Goal: Information Seeking & Learning: Learn about a topic

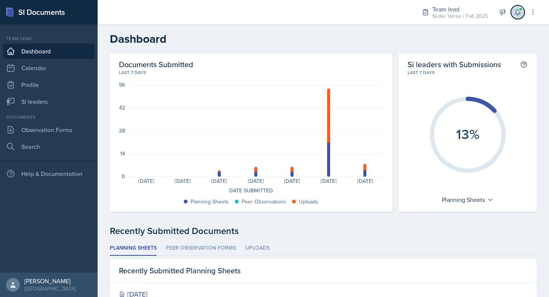
click at [516, 6] on button at bounding box center [518, 12] width 14 height 14
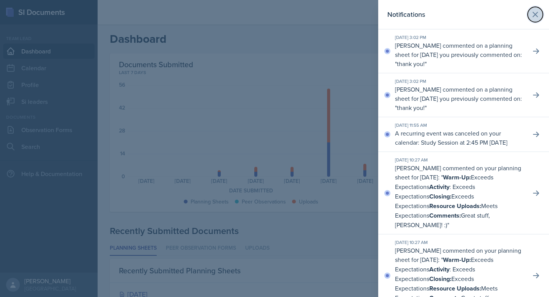
click at [531, 10] on icon at bounding box center [535, 14] width 9 height 9
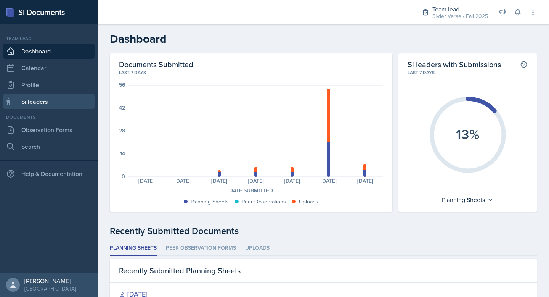
click at [37, 104] on link "Si leaders" at bounding box center [48, 101] width 91 height 15
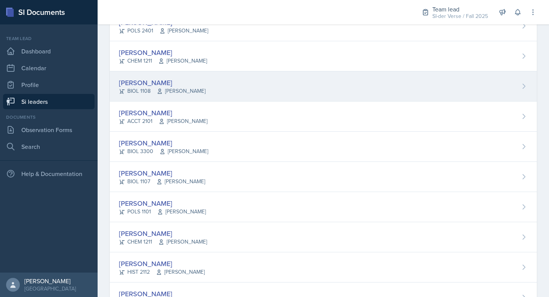
scroll to position [148, 0]
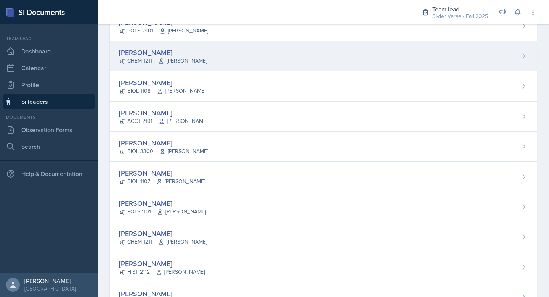
click at [138, 50] on div "[PERSON_NAME]" at bounding box center [163, 52] width 88 height 10
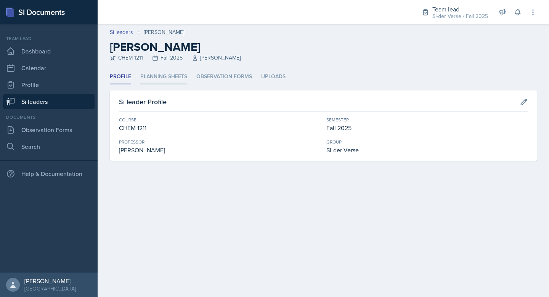
click at [160, 75] on li "Planning Sheets" at bounding box center [163, 76] width 47 height 15
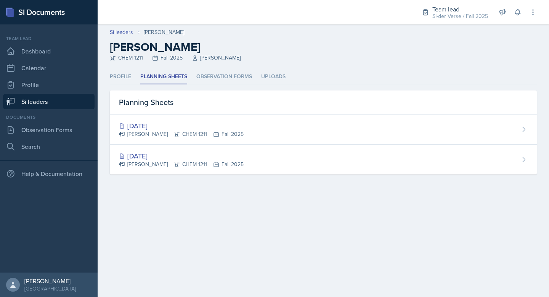
click at [156, 149] on div "Aug 25th, 2025 Grant Buettner CHEM 1211 Fall 2025" at bounding box center [323, 159] width 427 height 30
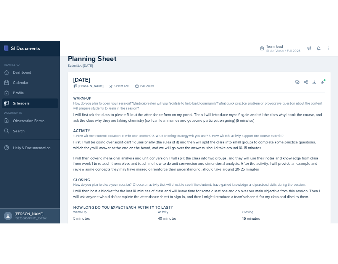
scroll to position [45, 0]
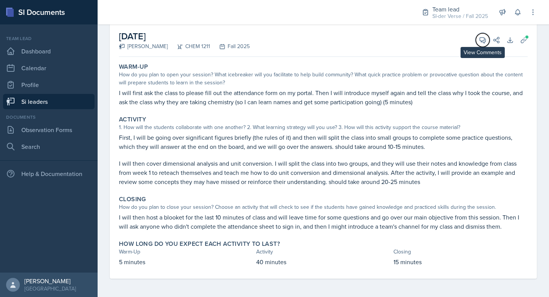
click at [479, 43] on icon at bounding box center [483, 40] width 8 height 8
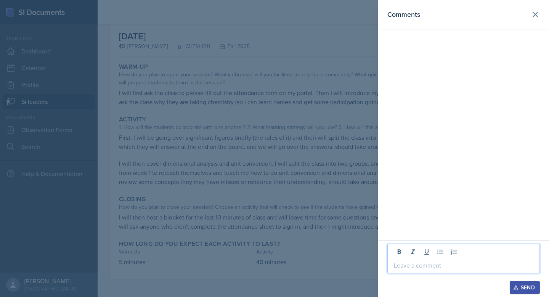
click at [420, 267] on p at bounding box center [464, 264] width 140 height 9
click at [267, 100] on div at bounding box center [274, 148] width 549 height 297
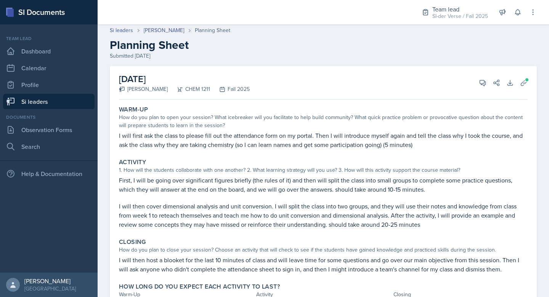
scroll to position [6, 0]
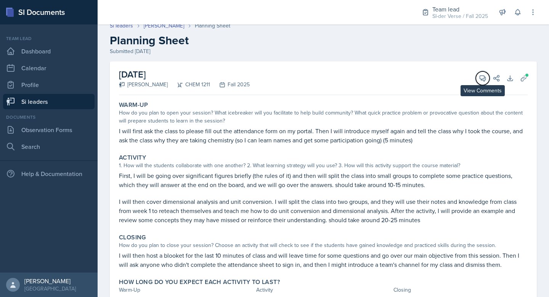
click at [478, 76] on button "View Comments" at bounding box center [483, 78] width 14 height 14
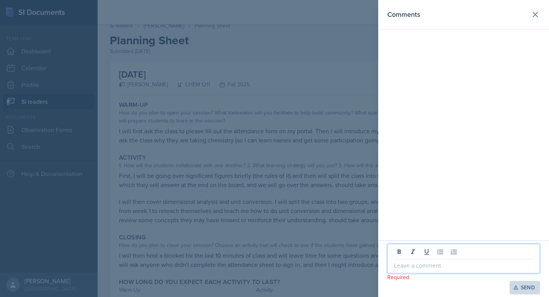
click at [426, 265] on p at bounding box center [464, 264] width 140 height 9
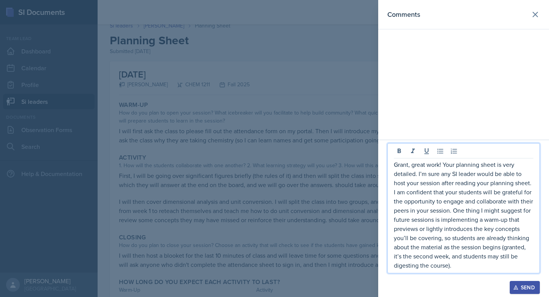
click at [525, 284] on div "Send" at bounding box center [525, 287] width 20 height 6
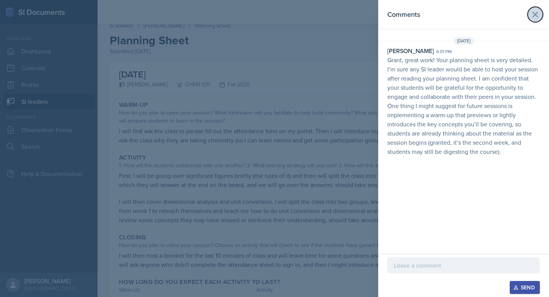
click at [538, 13] on icon at bounding box center [535, 14] width 9 height 9
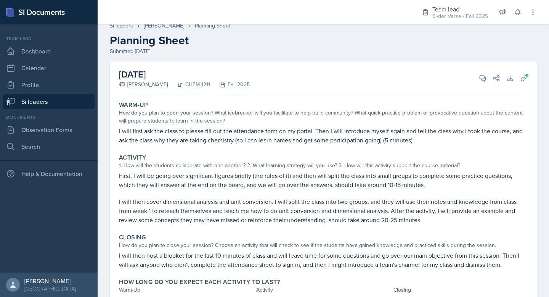
click at [39, 103] on link "Si leaders" at bounding box center [48, 101] width 91 height 15
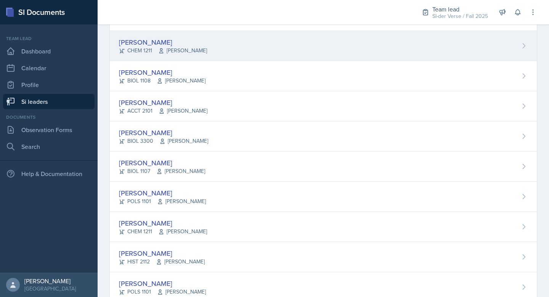
scroll to position [150, 0]
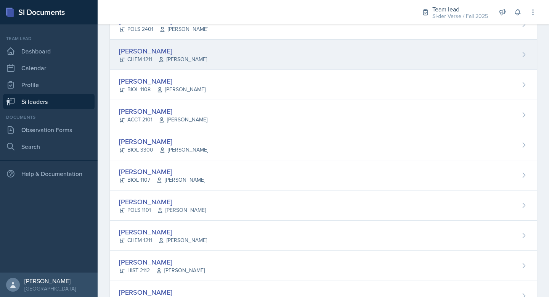
click at [197, 55] on span "[PERSON_NAME]" at bounding box center [182, 59] width 49 height 8
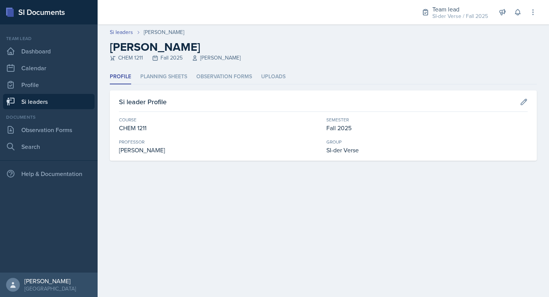
click at [170, 69] on header "Si leaders Grant Buettner Grant Buettner CHEM 1211 Fall 2025 Mario Monge" at bounding box center [323, 46] width 451 height 45
click at [168, 74] on li "Planning Sheets" at bounding box center [163, 76] width 47 height 15
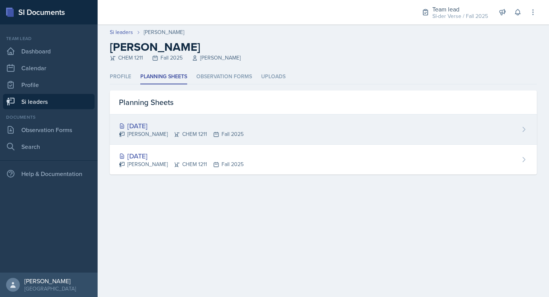
click at [185, 120] on div "[DATE]" at bounding box center [181, 125] width 125 height 10
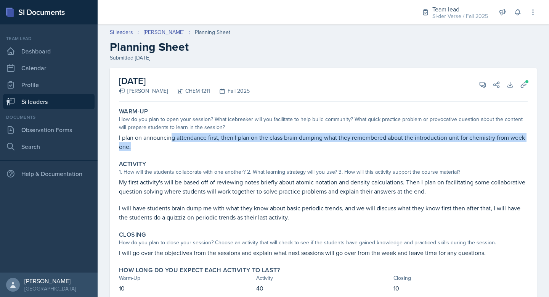
drag, startPoint x: 170, startPoint y: 135, endPoint x: 478, endPoint y: 143, distance: 308.5
click at [478, 143] on p "I plan on announcing attendance first, then I plan on the class brain dumping w…" at bounding box center [323, 142] width 409 height 18
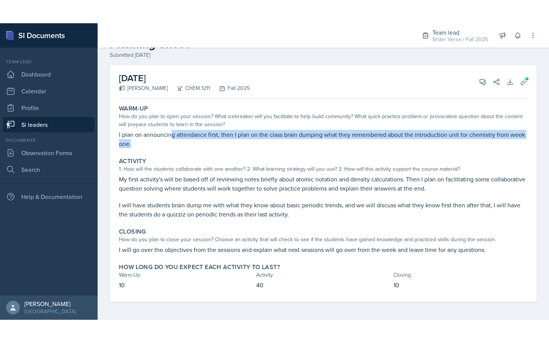
scroll to position [26, 0]
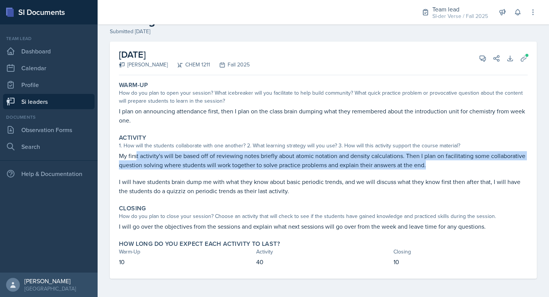
drag, startPoint x: 136, startPoint y: 153, endPoint x: 384, endPoint y: 169, distance: 248.7
click at [384, 169] on div "My first activity's will be based off of reviewing notes briefly about atomic n…" at bounding box center [323, 173] width 409 height 44
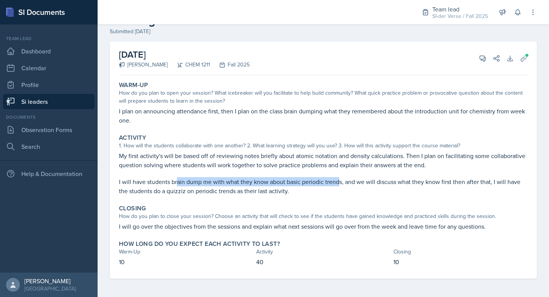
drag, startPoint x: 176, startPoint y: 184, endPoint x: 339, endPoint y: 180, distance: 162.8
click at [339, 180] on p "I will have students brain dump me with what they know about basic periodic tre…" at bounding box center [323, 186] width 409 height 18
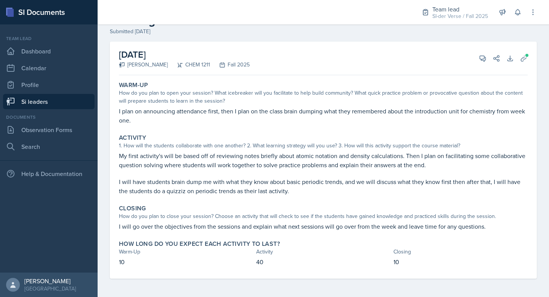
click at [359, 152] on p "My first activity's will be based off of reviewing notes briefly about atomic n…" at bounding box center [323, 160] width 409 height 18
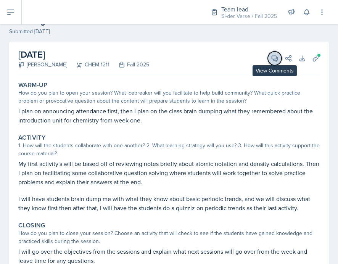
click at [271, 57] on icon at bounding box center [275, 59] width 8 height 8
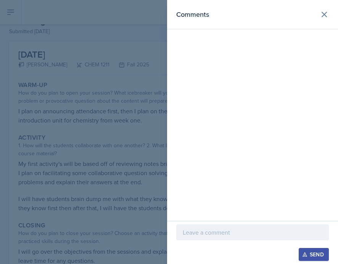
click at [221, 225] on div at bounding box center [252, 232] width 152 height 16
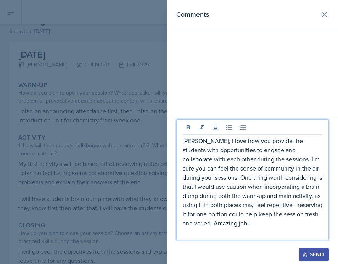
click at [315, 251] on div "Send" at bounding box center [313, 254] width 20 height 6
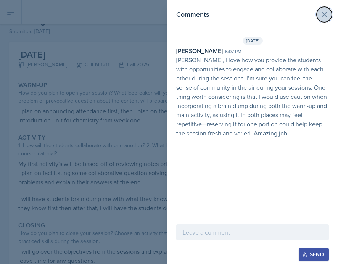
click at [322, 13] on icon at bounding box center [324, 14] width 5 height 5
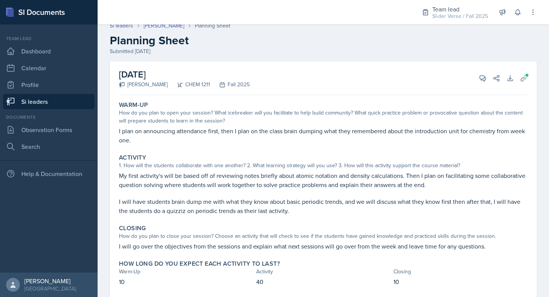
scroll to position [0, 0]
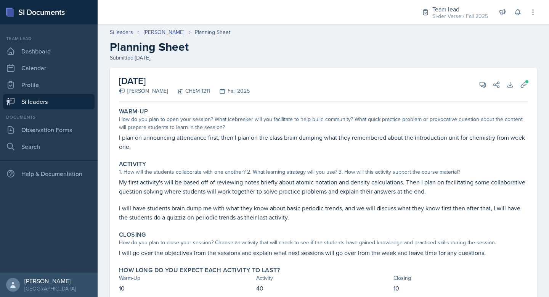
click at [33, 101] on link "Si leaders" at bounding box center [48, 101] width 91 height 15
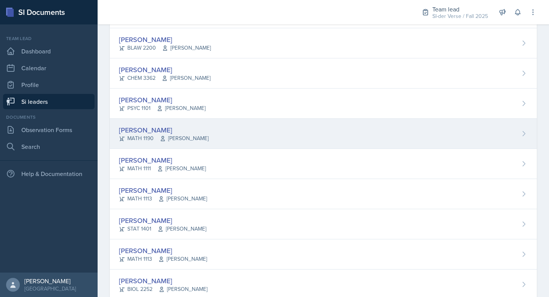
scroll to position [453, 0]
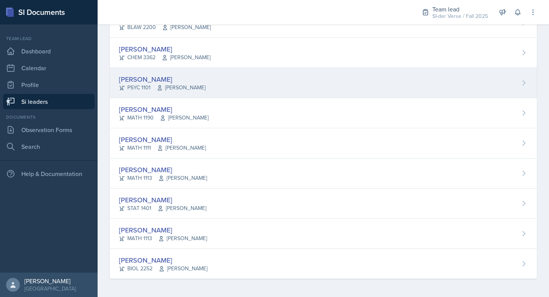
click at [196, 82] on div "[PERSON_NAME]" at bounding box center [162, 79] width 87 height 10
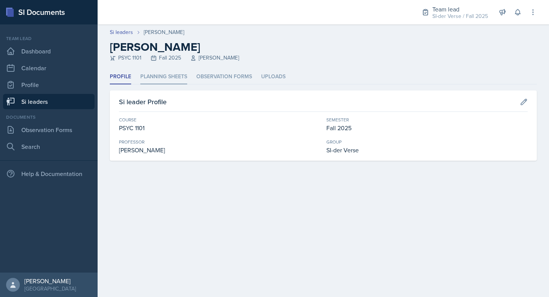
click at [170, 75] on li "Planning Sheets" at bounding box center [163, 76] width 47 height 15
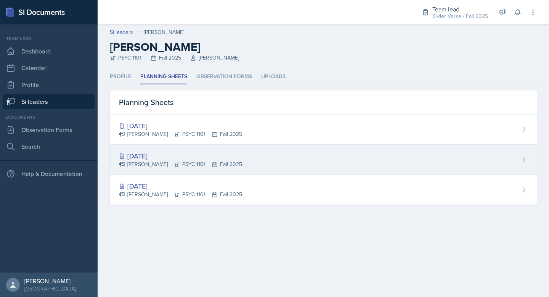
click at [247, 162] on div "Aug 26th, 2025 Audrianna Kisley PSYC 1101 Fall 2025" at bounding box center [323, 159] width 427 height 30
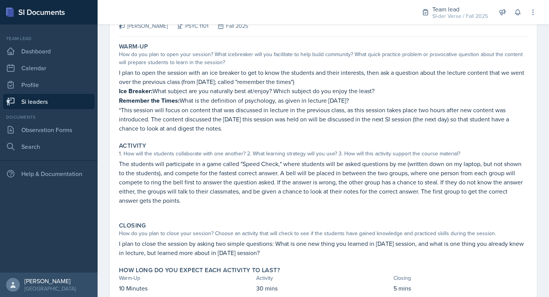
scroll to position [22, 0]
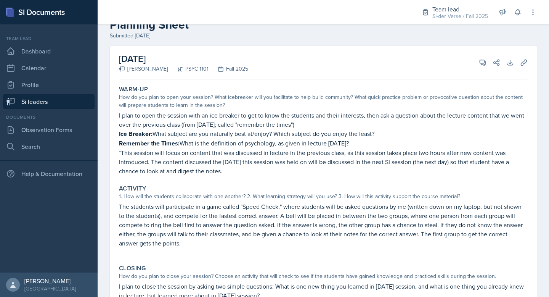
drag, startPoint x: 152, startPoint y: 135, endPoint x: 244, endPoint y: 139, distance: 92.0
click at [244, 139] on div "I plan to open the session with an ice breaker to get to know the students and …" at bounding box center [323, 143] width 409 height 65
click at [246, 134] on p "Ice Breaker: What subject are you naturally best at/enjoy? Which subject do you…" at bounding box center [323, 134] width 409 height 10
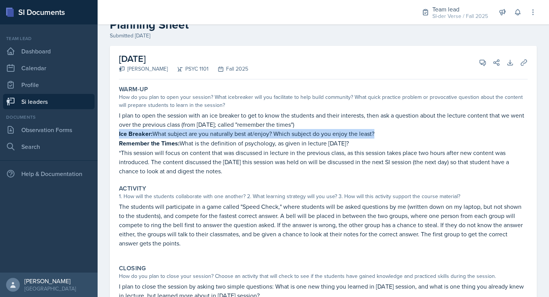
click at [246, 134] on p "Ice Breaker: What subject are you naturally best at/enjoy? Which subject do you…" at bounding box center [323, 134] width 409 height 10
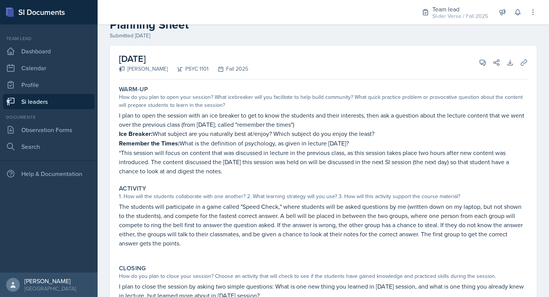
click at [172, 141] on strong "Remember the Times:" at bounding box center [149, 143] width 61 height 9
click at [173, 141] on strong "Remember the Times:" at bounding box center [149, 143] width 61 height 9
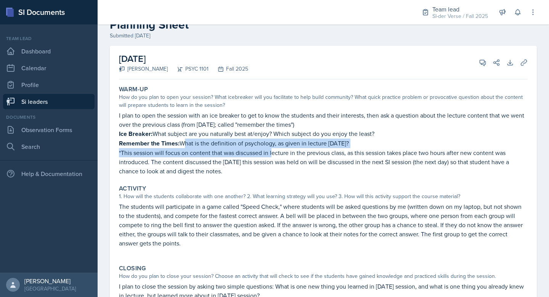
drag, startPoint x: 180, startPoint y: 141, endPoint x: 265, endPoint y: 152, distance: 85.7
click at [274, 148] on div "I plan to open the session with an ice breaker to get to know the students and …" at bounding box center [323, 143] width 409 height 65
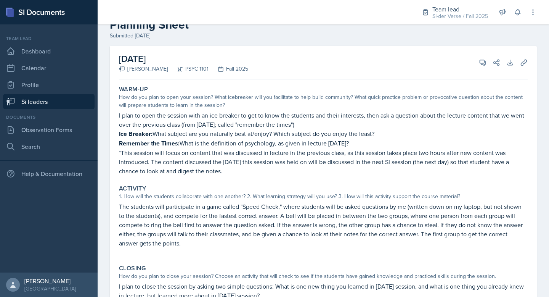
click at [145, 159] on p "*This session will focus on content that was discussed in lecture in the previo…" at bounding box center [323, 161] width 409 height 27
click at [146, 158] on p "*This session will focus on content that was discussed in lecture in the previo…" at bounding box center [323, 161] width 409 height 27
click at [147, 158] on p "*This session will focus on content that was discussed in lecture in the previo…" at bounding box center [323, 161] width 409 height 27
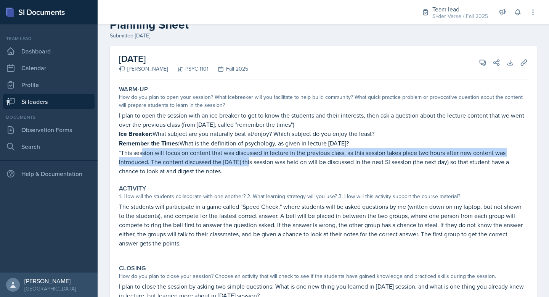
drag, startPoint x: 142, startPoint y: 152, endPoint x: 252, endPoint y: 158, distance: 110.4
click at [252, 158] on p "*This session will focus on content that was discussed in lecture in the previo…" at bounding box center [323, 161] width 409 height 27
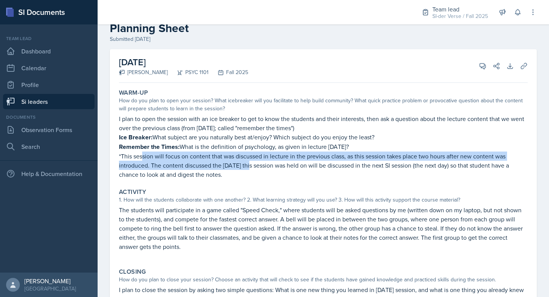
scroll to position [0, 0]
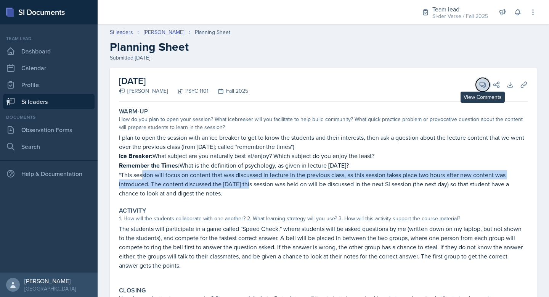
click at [479, 81] on icon at bounding box center [483, 85] width 8 height 8
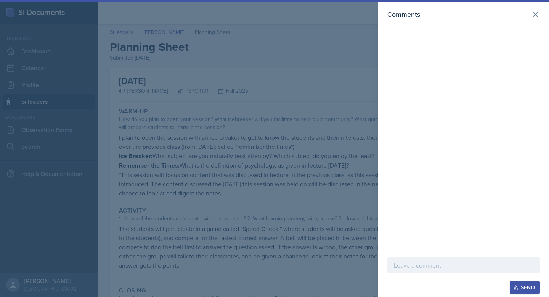
click at [430, 262] on p at bounding box center [464, 264] width 140 height 9
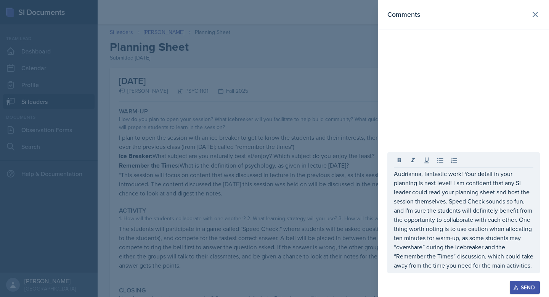
click at [525, 286] on div "Send" at bounding box center [525, 287] width 20 height 6
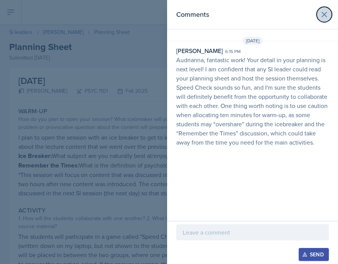
click at [324, 16] on icon at bounding box center [323, 14] width 9 height 9
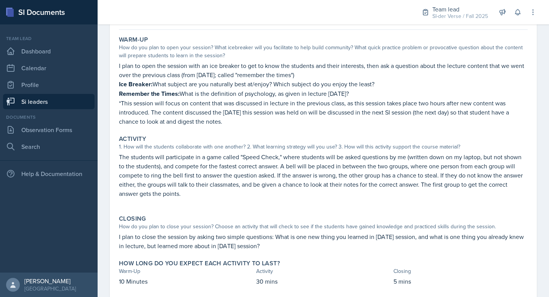
scroll to position [76, 0]
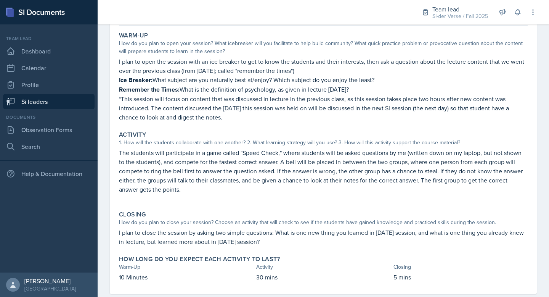
click at [35, 99] on link "Si leaders" at bounding box center [48, 101] width 91 height 15
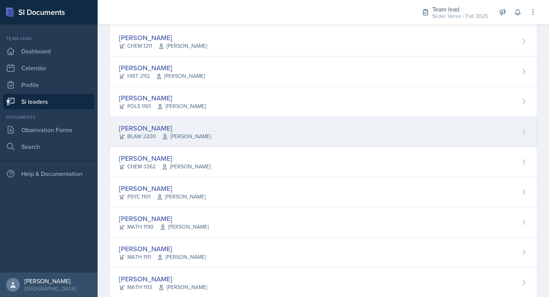
scroll to position [345, 0]
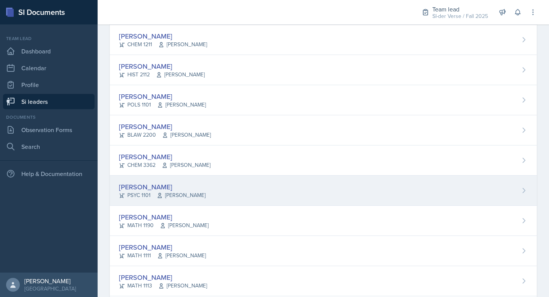
click at [190, 190] on div "[PERSON_NAME]" at bounding box center [162, 186] width 87 height 10
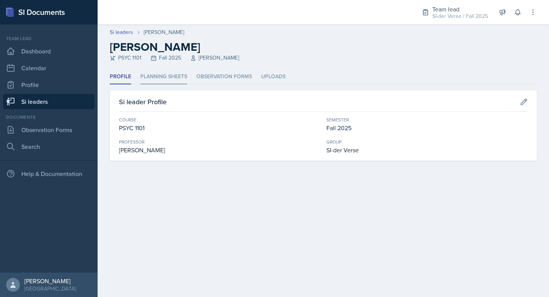
click at [166, 78] on li "Planning Sheets" at bounding box center [163, 76] width 47 height 15
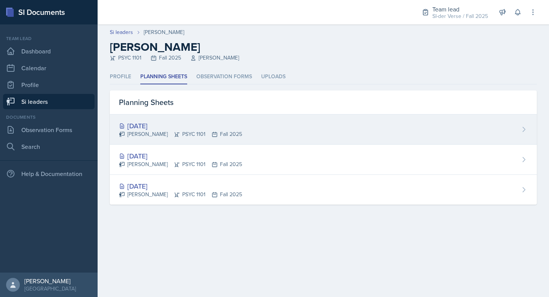
click at [204, 126] on div "[DATE]" at bounding box center [180, 125] width 123 height 10
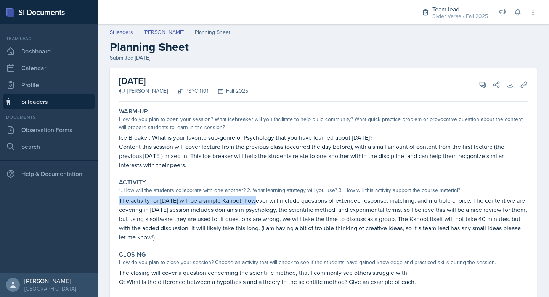
drag, startPoint x: 132, startPoint y: 194, endPoint x: 254, endPoint y: 204, distance: 122.7
click at [254, 204] on div "Activity 1. How will the students collaborate with one another? 2. What learnin…" at bounding box center [323, 209] width 415 height 69
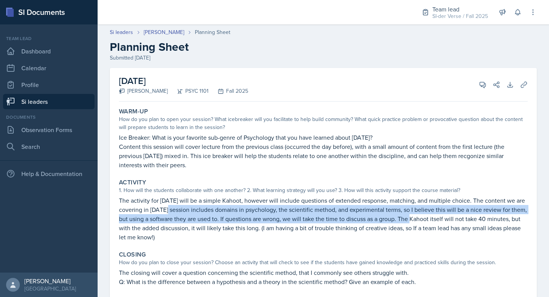
drag, startPoint x: 168, startPoint y: 212, endPoint x: 426, endPoint y: 219, distance: 258.2
click at [426, 219] on p "The activity for [DATE] will be a simple Kahoot, however will include questions…" at bounding box center [323, 219] width 409 height 46
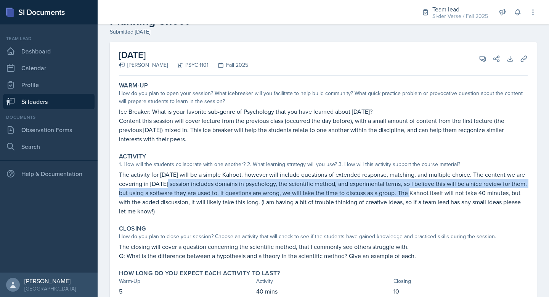
scroll to position [55, 0]
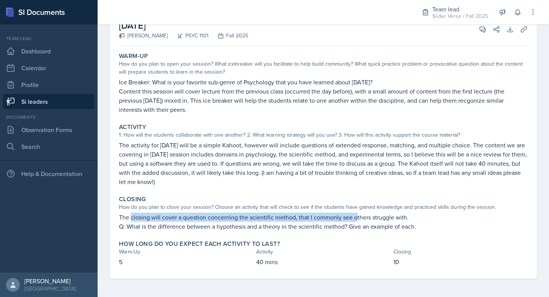
drag, startPoint x: 132, startPoint y: 219, endPoint x: 355, endPoint y: 221, distance: 223.0
click at [355, 221] on p "The closing will cover a question concerning the scientific method, that I comm…" at bounding box center [323, 216] width 409 height 9
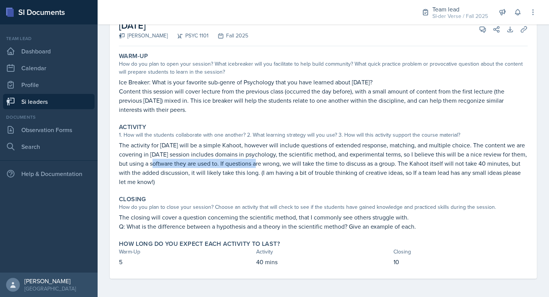
drag, startPoint x: 171, startPoint y: 163, endPoint x: 272, endPoint y: 165, distance: 101.0
click at [272, 165] on p "The activity for [DATE] will be a simple Kahoot, however will include questions…" at bounding box center [323, 163] width 409 height 46
click at [277, 163] on p "The activity for [DATE] will be a simple Kahoot, however will include questions…" at bounding box center [323, 163] width 409 height 46
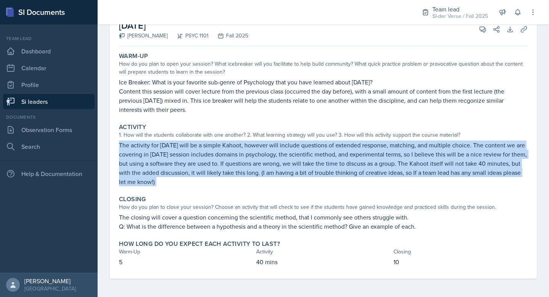
click at [277, 163] on p "The activity for [DATE] will be a simple Kahoot, however will include questions…" at bounding box center [323, 163] width 409 height 46
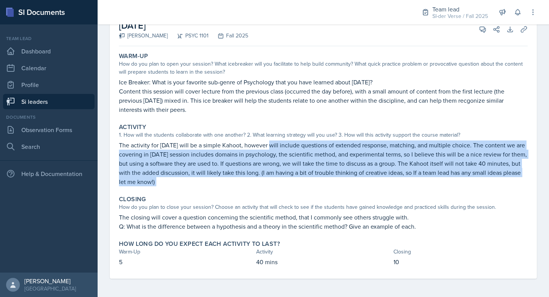
drag, startPoint x: 270, startPoint y: 146, endPoint x: 324, endPoint y: 148, distance: 53.4
click at [324, 148] on p "The activity for [DATE] will be a simple Kahoot, however will include questions…" at bounding box center [323, 163] width 409 height 46
click at [322, 145] on p "The activity for [DATE] will be a simple Kahoot, however will include questions…" at bounding box center [323, 163] width 409 height 46
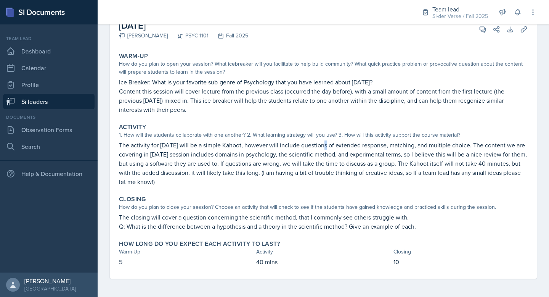
click at [322, 145] on p "The activity for [DATE] will be a simple Kahoot, however will include questions…" at bounding box center [323, 163] width 409 height 46
click at [321, 144] on p "The activity for [DATE] will be a simple Kahoot, however will include questions…" at bounding box center [323, 163] width 409 height 46
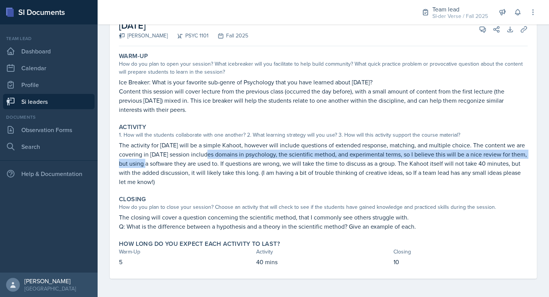
drag, startPoint x: 162, startPoint y: 159, endPoint x: 210, endPoint y: 153, distance: 48.7
click at [210, 153] on p "The activity for [DATE] will be a simple Kahoot, however will include questions…" at bounding box center [323, 163] width 409 height 46
click at [214, 152] on p "The activity for [DATE] will be a simple Kahoot, however will include questions…" at bounding box center [323, 163] width 409 height 46
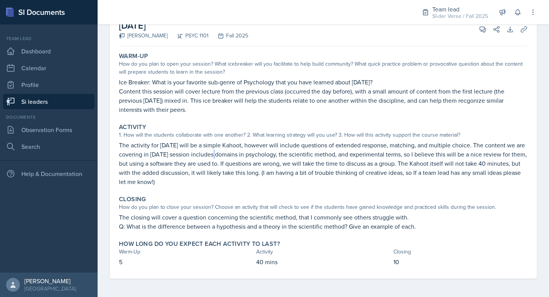
click at [214, 152] on p "The activity for [DATE] will be a simple Kahoot, however will include questions…" at bounding box center [323, 163] width 409 height 46
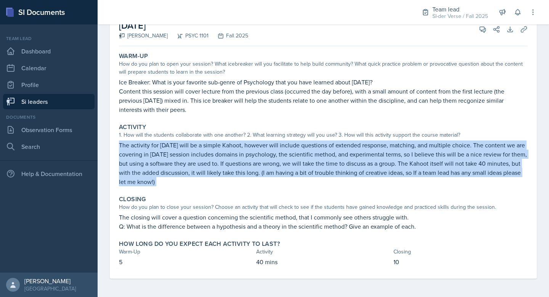
click at [214, 151] on p "The activity for [DATE] will be a simple Kahoot, however will include questions…" at bounding box center [323, 163] width 409 height 46
click at [247, 170] on p "The activity for [DATE] will be a simple Kahoot, however will include questions…" at bounding box center [323, 163] width 409 height 46
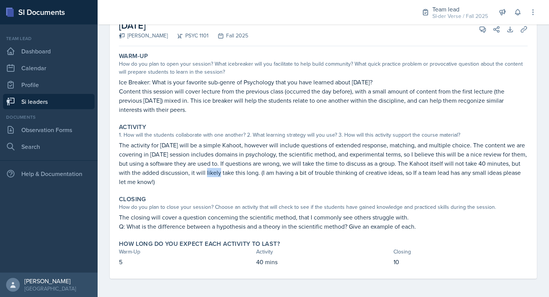
click at [247, 170] on p "The activity for [DATE] will be a simple Kahoot, however will include questions…" at bounding box center [323, 163] width 409 height 46
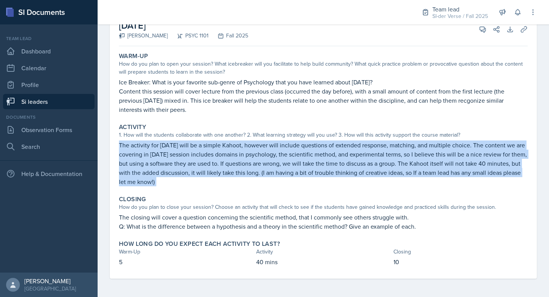
click at [248, 170] on p "The activity for [DATE] will be a simple Kahoot, however will include questions…" at bounding box center [323, 163] width 409 height 46
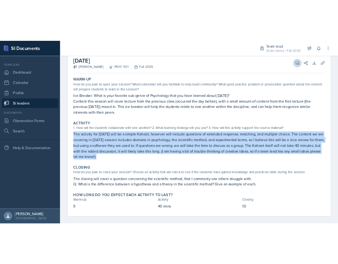
scroll to position [42, 0]
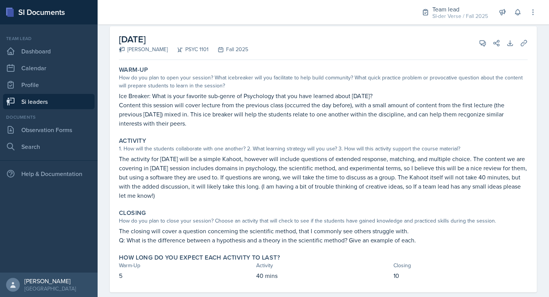
click at [250, 106] on p "Content this session will cover lecture from the previous class (occurred the d…" at bounding box center [323, 113] width 409 height 27
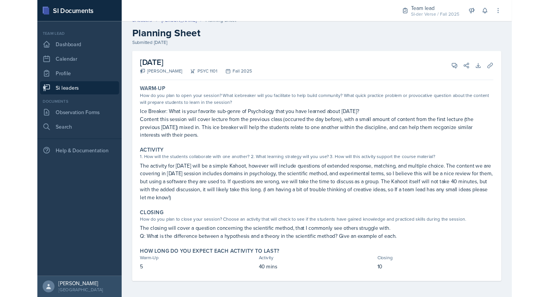
scroll to position [9, 0]
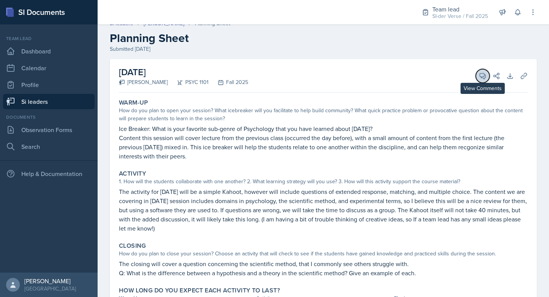
click at [476, 77] on button "View Comments" at bounding box center [483, 76] width 14 height 14
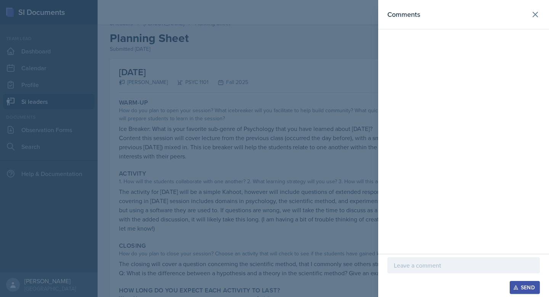
click at [422, 259] on div at bounding box center [463, 265] width 152 height 16
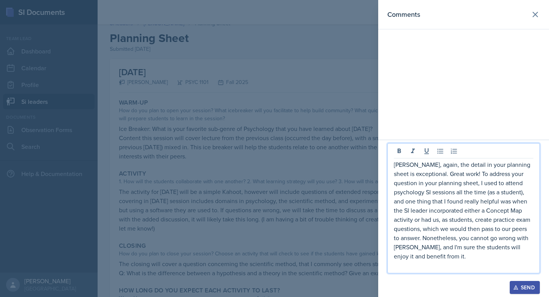
click at [516, 286] on icon "button" at bounding box center [515, 286] width 5 height 5
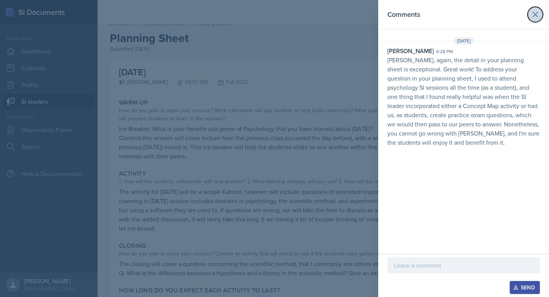
click at [535, 16] on icon at bounding box center [535, 14] width 9 height 9
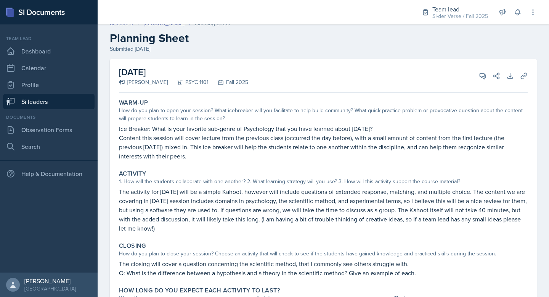
click at [38, 106] on link "Si leaders" at bounding box center [48, 101] width 91 height 15
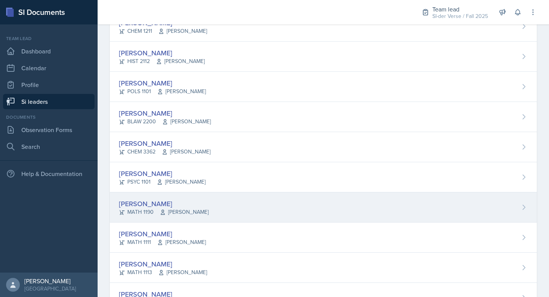
scroll to position [419, 0]
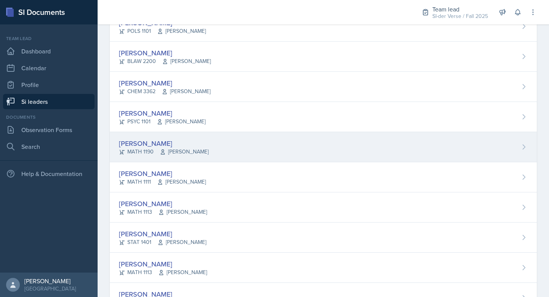
click at [209, 146] on div "Savannah Merrefield MATH 1190 Dustin Deutsch" at bounding box center [323, 147] width 427 height 30
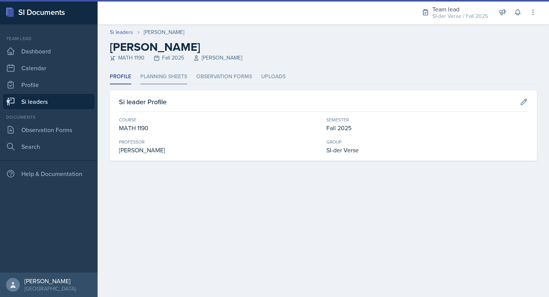
click at [157, 77] on li "Planning Sheets" at bounding box center [163, 76] width 47 height 15
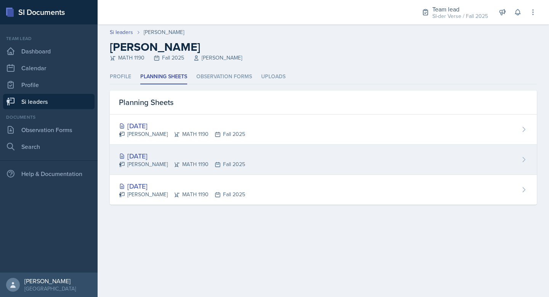
click at [172, 156] on div "[DATE]" at bounding box center [182, 156] width 126 height 10
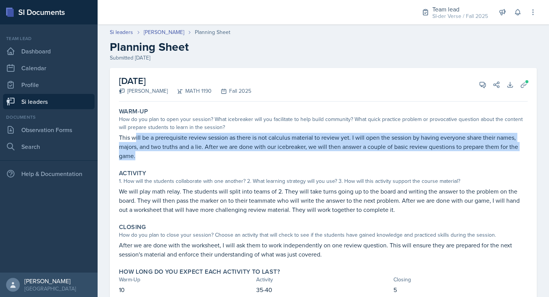
drag, startPoint x: 136, startPoint y: 138, endPoint x: 212, endPoint y: 159, distance: 79.2
click at [210, 159] on p "This will be a prerequisite review session as there is not calculus material to…" at bounding box center [323, 146] width 409 height 27
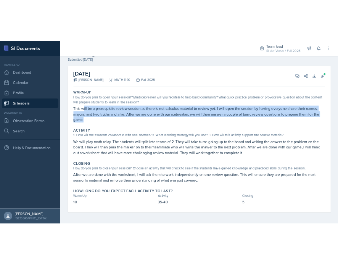
scroll to position [28, 0]
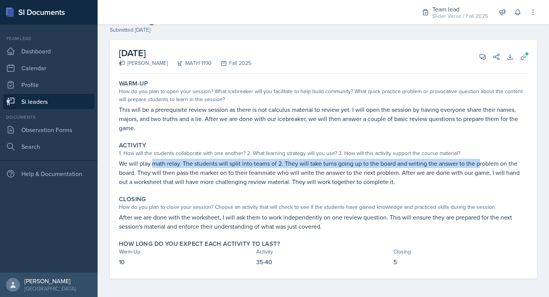
drag, startPoint x: 154, startPoint y: 167, endPoint x: 479, endPoint y: 161, distance: 325.6
click at [479, 162] on p "We will play math relay. The students will split into teams of 2. They will tak…" at bounding box center [323, 172] width 409 height 27
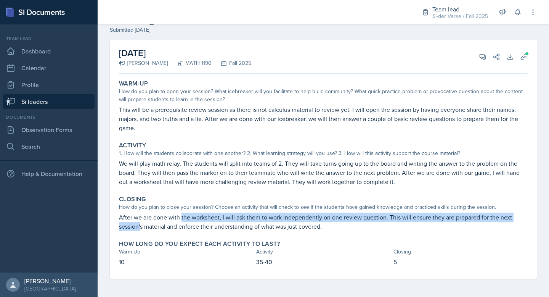
drag, startPoint x: 141, startPoint y: 221, endPoint x: 181, endPoint y: 220, distance: 40.1
click at [181, 220] on p "After we are done with the worksheet, I will ask them to work independently on …" at bounding box center [323, 221] width 409 height 18
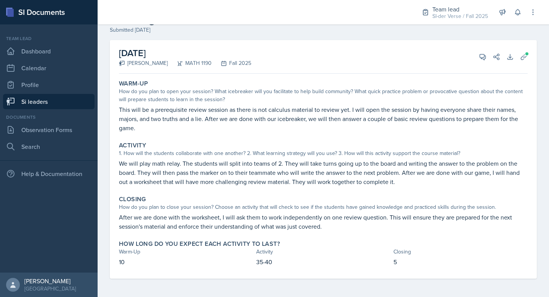
click at [171, 221] on p "After we are done with the worksheet, I will ask them to work independently on …" at bounding box center [323, 221] width 409 height 18
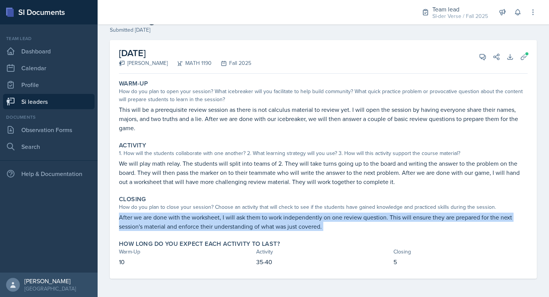
click at [171, 221] on p "After we are done with the worksheet, I will ask them to work independently on …" at bounding box center [323, 221] width 409 height 18
click at [479, 55] on icon at bounding box center [483, 57] width 8 height 8
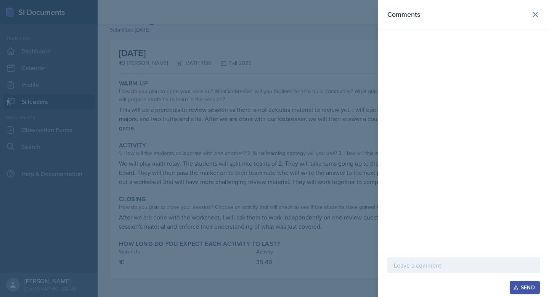
click at [286, 66] on div at bounding box center [274, 148] width 549 height 297
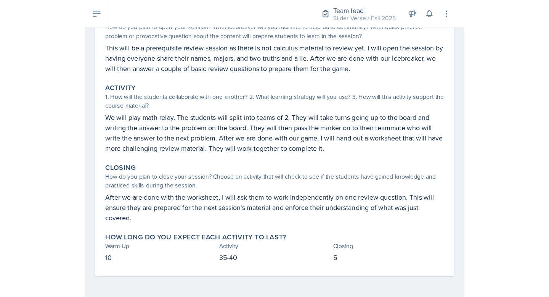
scroll to position [0, 0]
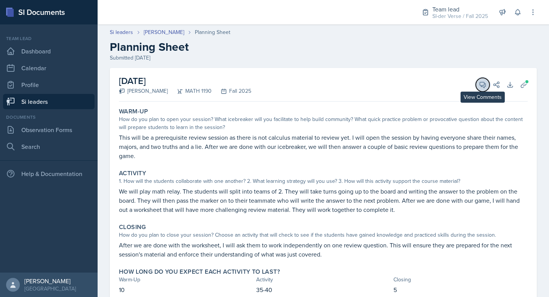
click at [480, 87] on icon at bounding box center [483, 85] width 6 height 6
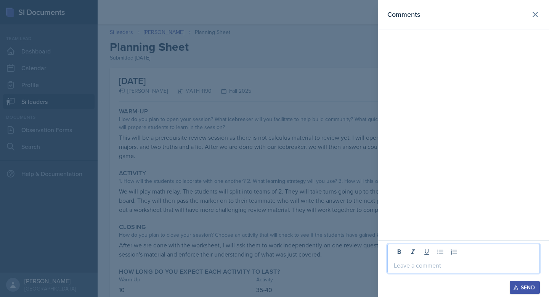
click at [437, 263] on p at bounding box center [464, 264] width 140 height 9
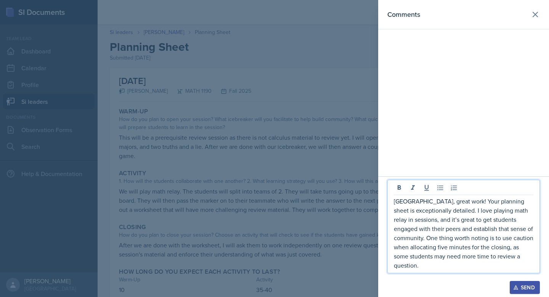
click at [523, 282] on button "Send" at bounding box center [525, 287] width 30 height 13
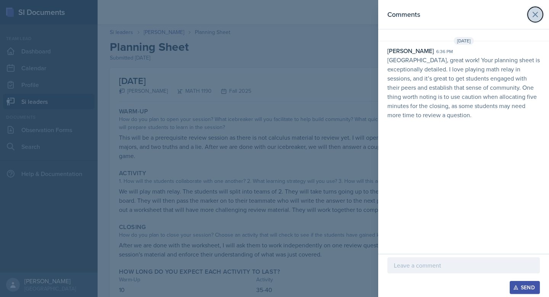
click at [533, 16] on icon at bounding box center [535, 14] width 5 height 5
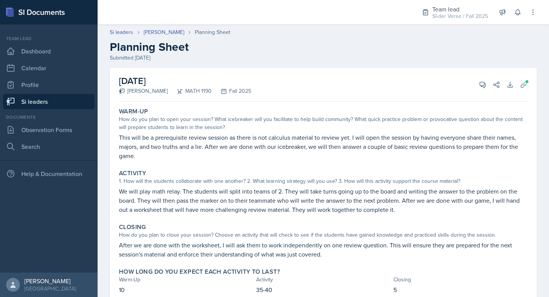
click at [52, 97] on link "Si leaders" at bounding box center [48, 101] width 91 height 15
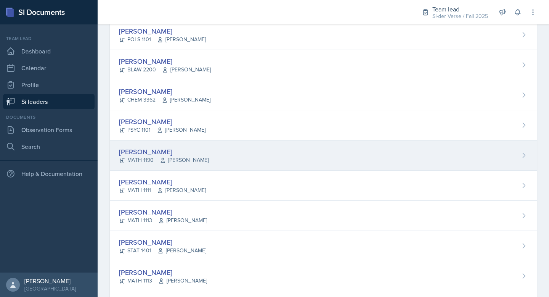
scroll to position [453, 0]
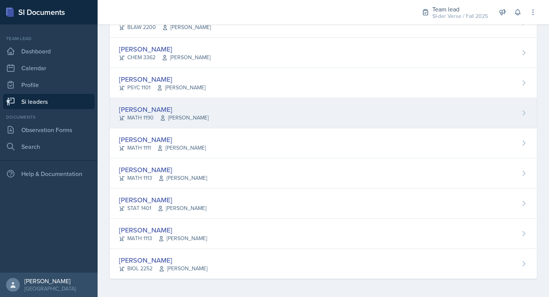
click at [179, 104] on div "[PERSON_NAME]" at bounding box center [164, 109] width 90 height 10
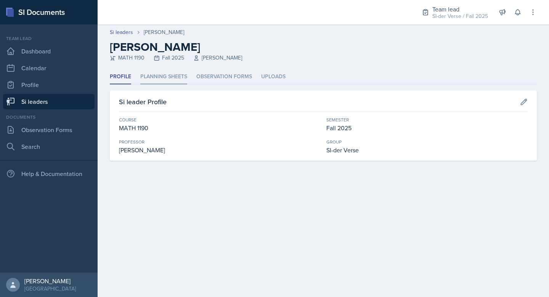
click at [172, 73] on li "Planning Sheets" at bounding box center [163, 76] width 47 height 15
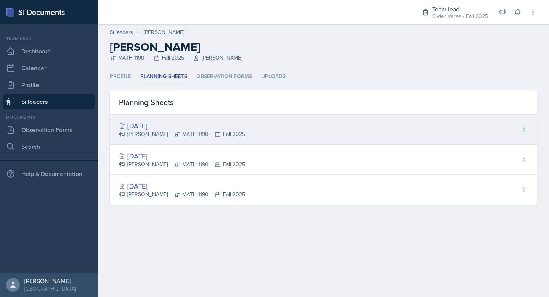
click at [185, 127] on div "[DATE]" at bounding box center [182, 125] width 126 height 10
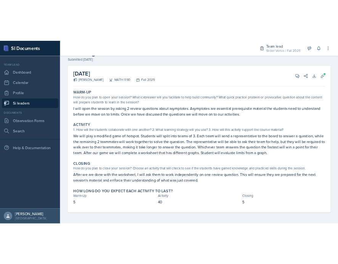
scroll to position [28, 0]
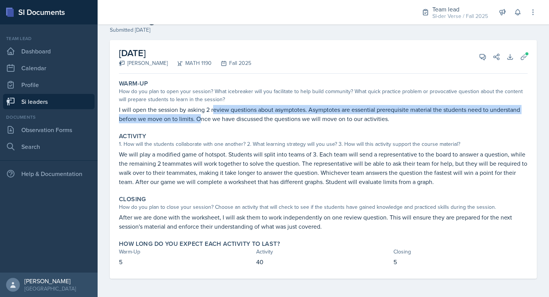
drag, startPoint x: 202, startPoint y: 115, endPoint x: 213, endPoint y: 113, distance: 11.6
click at [213, 113] on p "I will open the session by asking 2 review questions about asymptotes. Asymptot…" at bounding box center [323, 114] width 409 height 18
click at [215, 112] on p "I will open the session by asking 2 review questions about asymptotes. Asymptot…" at bounding box center [323, 114] width 409 height 18
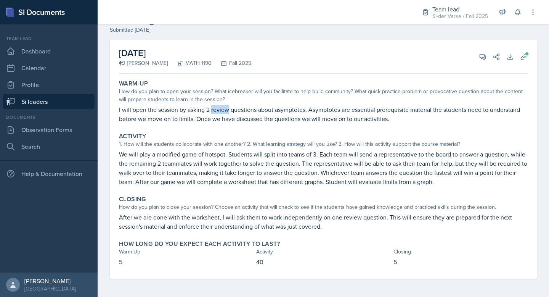
click at [215, 112] on p "I will open the session by asking 2 review questions about asymptotes. Asymptot…" at bounding box center [323, 114] width 409 height 18
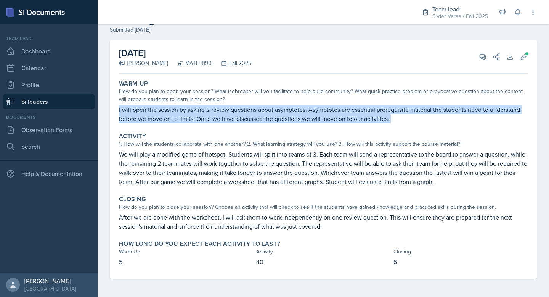
click at [215, 112] on p "I will open the session by asking 2 review questions about asymptotes. Asymptot…" at bounding box center [323, 114] width 409 height 18
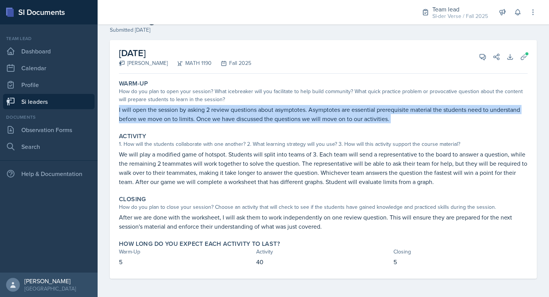
click at [250, 111] on p "I will open the session by asking 2 review questions about asymptotes. Asymptot…" at bounding box center [323, 114] width 409 height 18
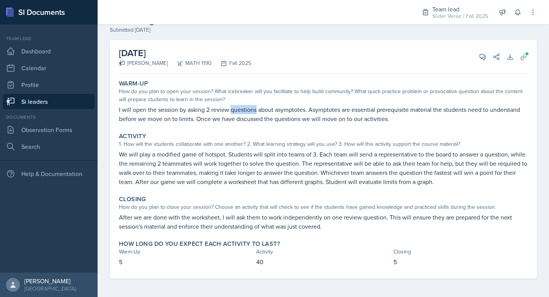
click at [250, 111] on p "I will open the session by asking 2 review questions about asymptotes. Asymptot…" at bounding box center [323, 114] width 409 height 18
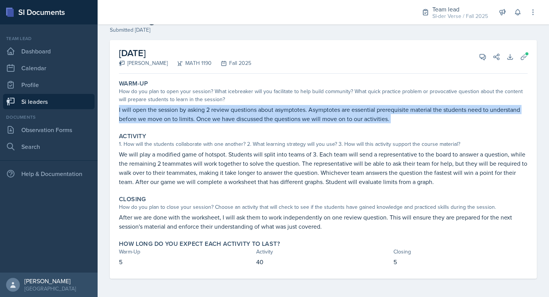
click at [250, 111] on p "I will open the session by asking 2 review questions about asymptotes. Asymptot…" at bounding box center [323, 114] width 409 height 18
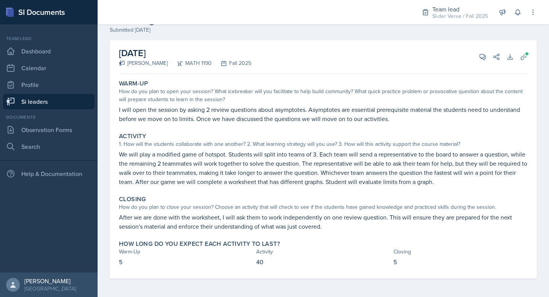
click at [217, 160] on p "We will play a modified game of hotspot. Students will split into teams of 3. E…" at bounding box center [323, 167] width 409 height 37
click at [217, 159] on p "We will play a modified game of hotspot. Students will split into teams of 3. E…" at bounding box center [323, 167] width 409 height 37
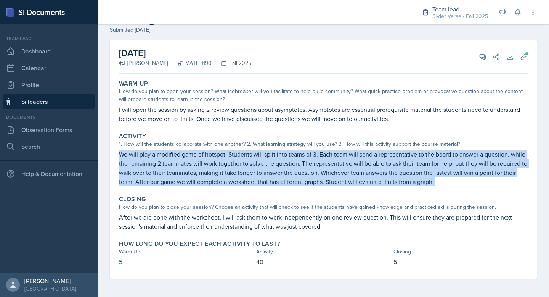
click at [217, 159] on p "We will play a modified game of hotspot. Students will split into teams of 3. E…" at bounding box center [323, 167] width 409 height 37
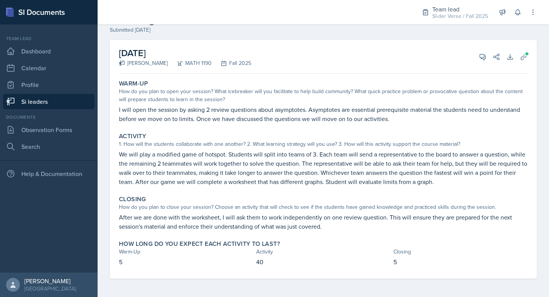
click at [217, 159] on p "We will play a modified game of hotspot. Students will split into teams of 3. E…" at bounding box center [323, 167] width 409 height 37
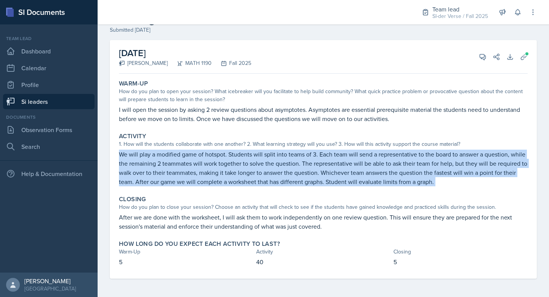
click at [217, 159] on p "We will play a modified game of hotspot. Students will split into teams of 3. E…" at bounding box center [323, 167] width 409 height 37
click at [479, 55] on icon at bounding box center [483, 57] width 8 height 8
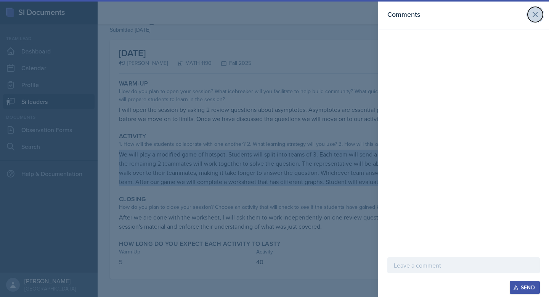
click at [539, 11] on icon at bounding box center [535, 14] width 9 height 9
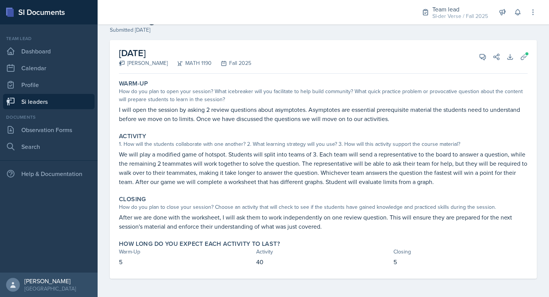
click at [203, 120] on p "I will open the session by asking 2 review questions about asymptotes. Asymptot…" at bounding box center [323, 114] width 409 height 18
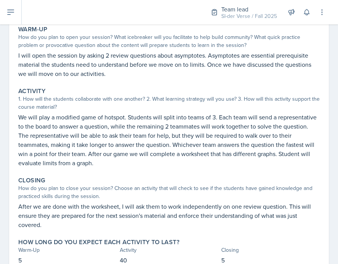
scroll to position [82, 0]
click at [87, 53] on p "I will open the session by asking 2 review questions about asymptotes. Asymptot…" at bounding box center [168, 64] width 301 height 27
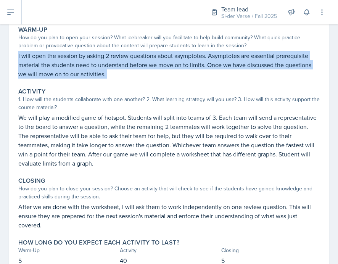
click at [87, 53] on p "I will open the session by asking 2 review questions about asymptotes. Asymptot…" at bounding box center [168, 64] width 301 height 27
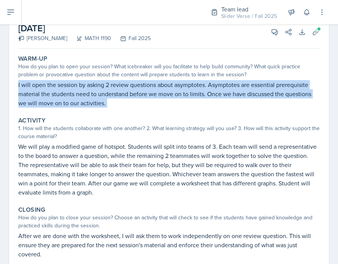
scroll to position [113, 0]
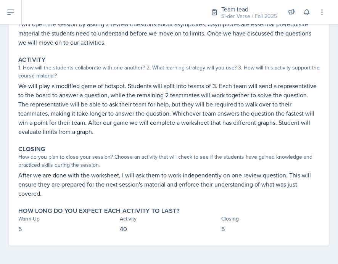
click at [138, 84] on p "We will play a modified game of hotspot. Students will split into teams of 3. E…" at bounding box center [168, 108] width 301 height 55
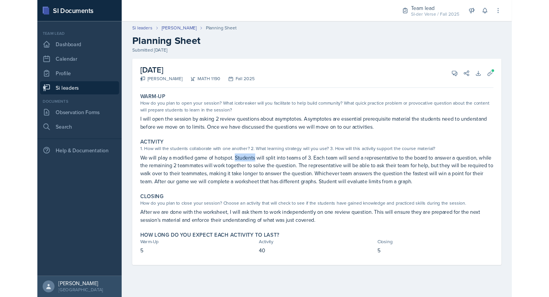
scroll to position [0, 0]
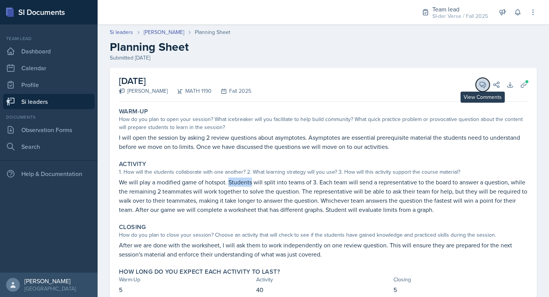
click at [476, 83] on button "View Comments" at bounding box center [483, 85] width 14 height 14
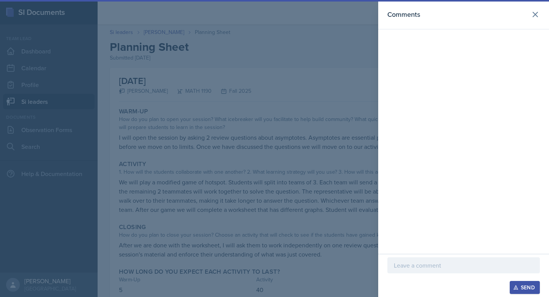
click at [411, 266] on p at bounding box center [464, 264] width 140 height 9
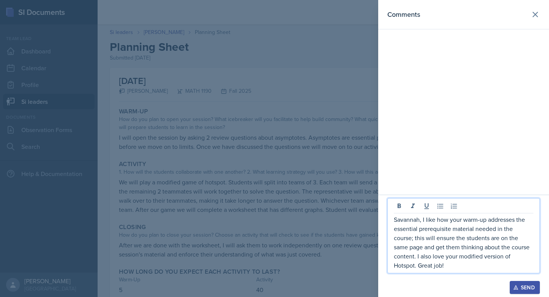
click at [525, 287] on div "Send" at bounding box center [525, 287] width 20 height 6
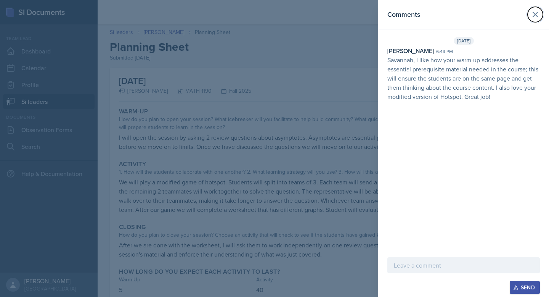
click at [537, 11] on icon at bounding box center [535, 14] width 9 height 9
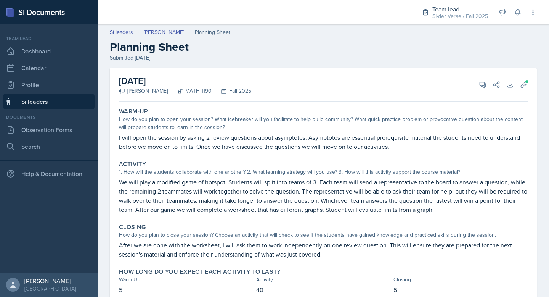
click at [35, 98] on link "Si leaders" at bounding box center [48, 101] width 91 height 15
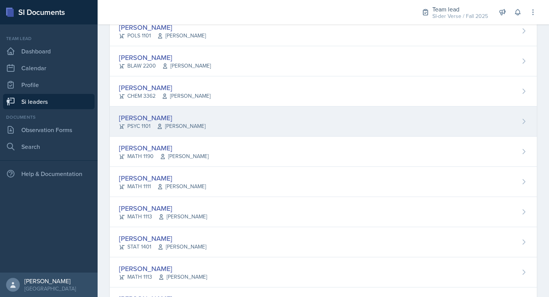
scroll to position [453, 0]
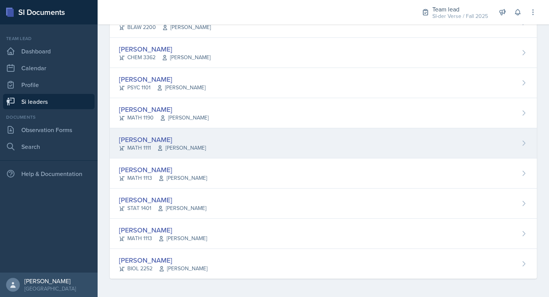
click at [245, 135] on div "[PERSON_NAME] MATH 1111 [PERSON_NAME]" at bounding box center [323, 143] width 427 height 30
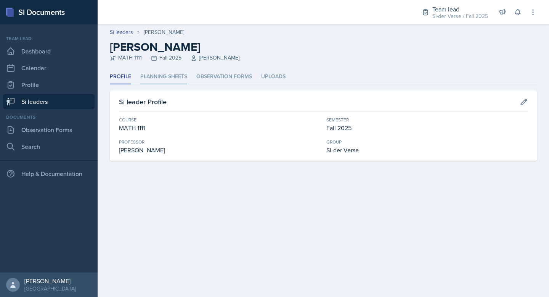
click at [176, 75] on li "Planning Sheets" at bounding box center [163, 76] width 47 height 15
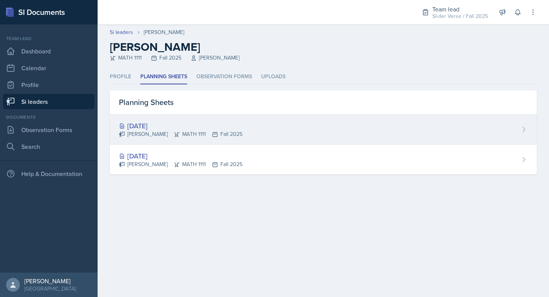
click at [147, 123] on div "[DATE]" at bounding box center [181, 125] width 124 height 10
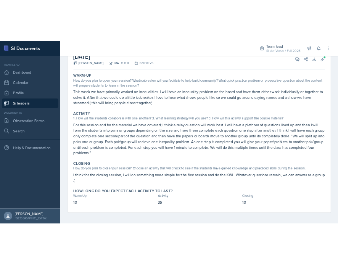
scroll to position [55, 0]
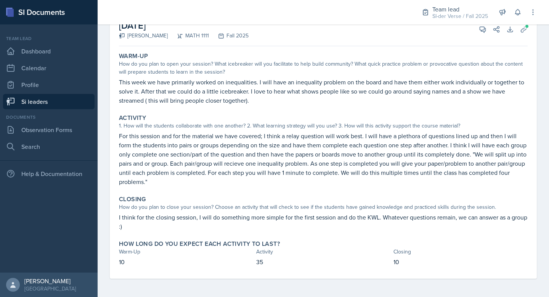
click at [288, 217] on p "I think for the closing session, I will do something more simple for the first …" at bounding box center [323, 221] width 409 height 18
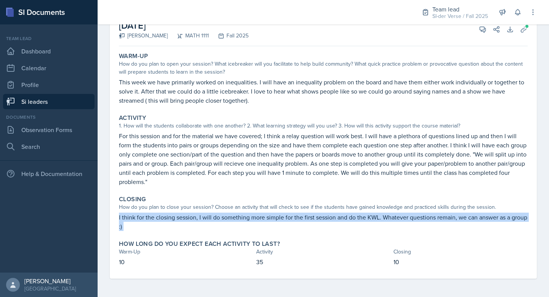
click at [288, 217] on p "I think for the closing session, I will do something more simple for the first …" at bounding box center [323, 221] width 409 height 18
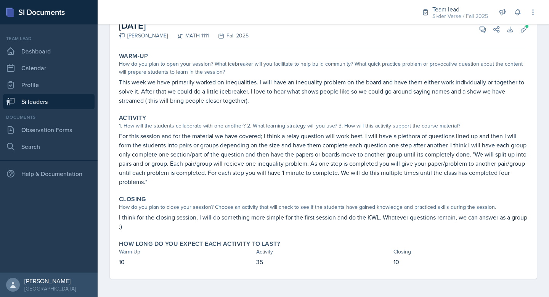
click at [161, 89] on p "This week we have primarily worked on inequalities. I will have an inequality p…" at bounding box center [323, 90] width 409 height 27
click at [162, 89] on p "This week we have primarily worked on inequalities. I will have an inequality p…" at bounding box center [323, 90] width 409 height 27
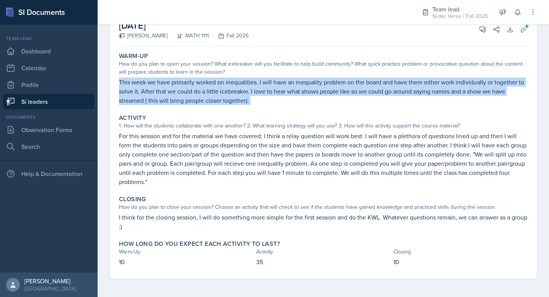
click at [162, 89] on p "This week we have primarily worked on inequalities. I will have an inequality p…" at bounding box center [323, 90] width 409 height 27
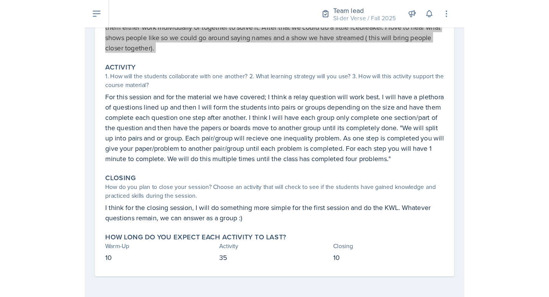
scroll to position [0, 0]
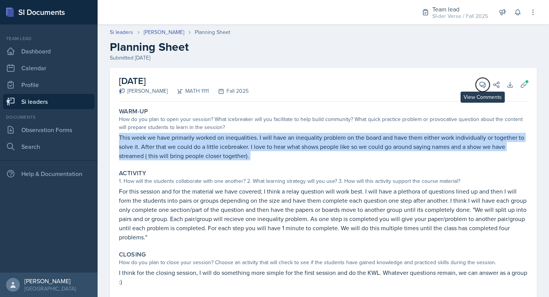
drag, startPoint x: 474, startPoint y: 81, endPoint x: 471, endPoint y: 83, distance: 3.9
click at [479, 81] on icon at bounding box center [483, 85] width 8 height 8
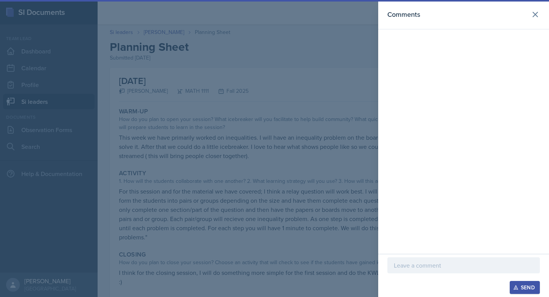
click at [416, 268] on p at bounding box center [464, 264] width 140 height 9
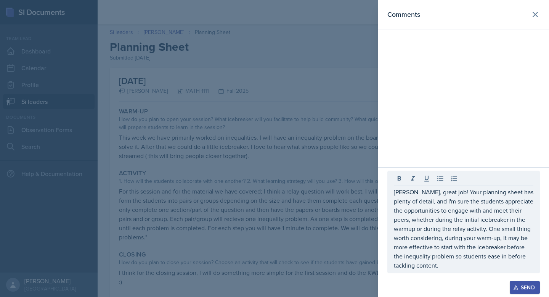
click at [529, 287] on div "Send" at bounding box center [525, 287] width 20 height 6
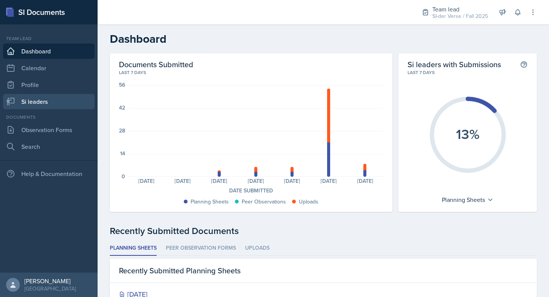
click at [51, 104] on link "Si leaders" at bounding box center [48, 101] width 91 height 15
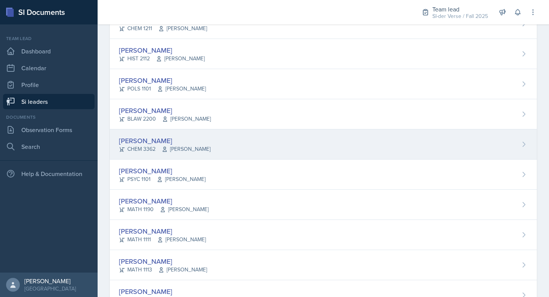
scroll to position [365, 0]
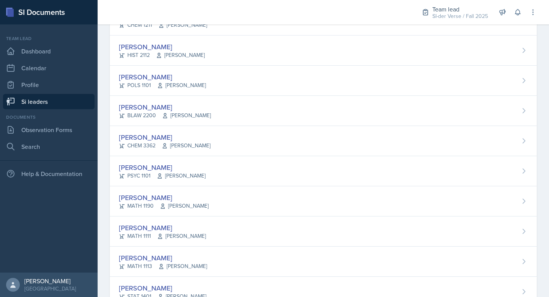
click at [202, 165] on div "[PERSON_NAME]" at bounding box center [162, 167] width 87 height 10
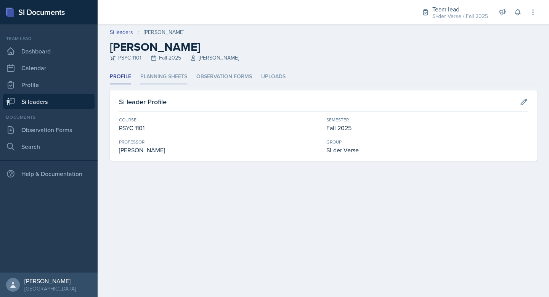
click at [158, 74] on li "Planning Sheets" at bounding box center [163, 76] width 47 height 15
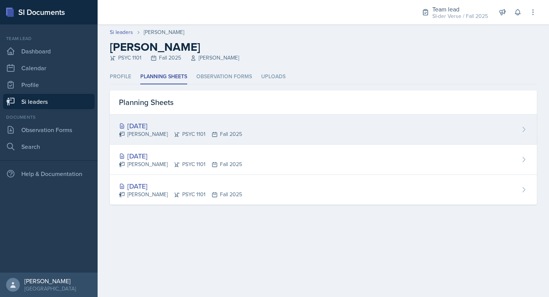
click at [172, 126] on div "[DATE]" at bounding box center [180, 125] width 123 height 10
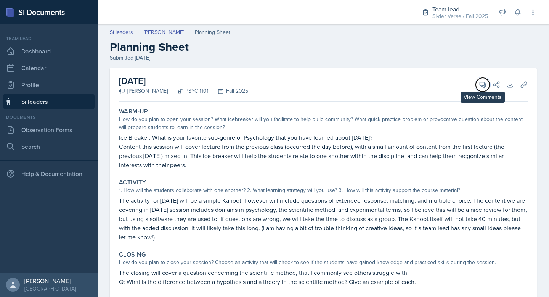
click at [479, 81] on icon at bounding box center [483, 85] width 8 height 8
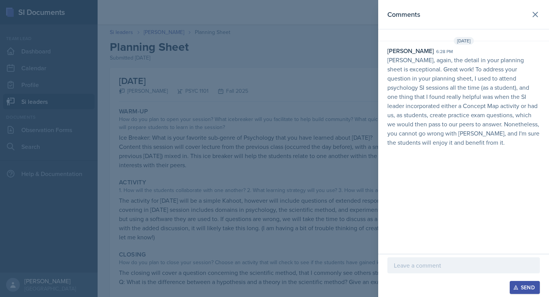
click at [302, 51] on div at bounding box center [274, 148] width 549 height 297
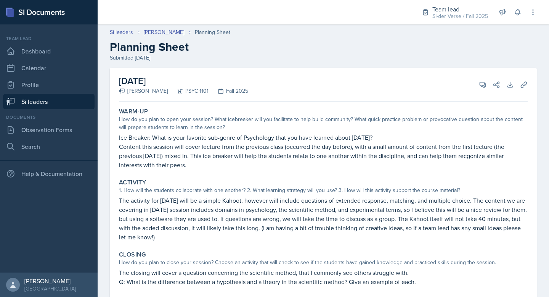
click at [45, 99] on link "Si leaders" at bounding box center [48, 101] width 91 height 15
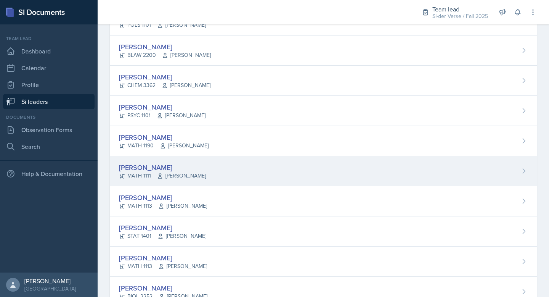
scroll to position [453, 0]
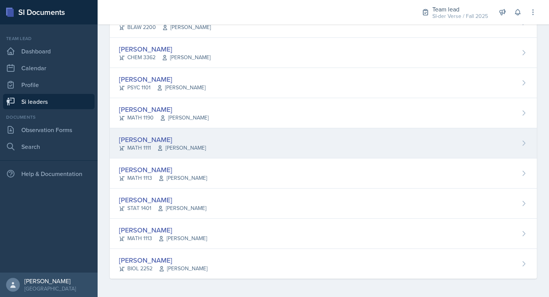
click at [180, 140] on div "[PERSON_NAME]" at bounding box center [162, 139] width 87 height 10
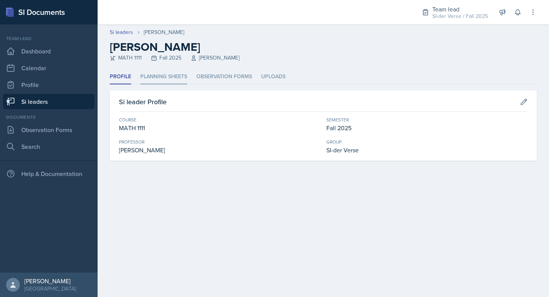
click at [163, 77] on li "Planning Sheets" at bounding box center [163, 76] width 47 height 15
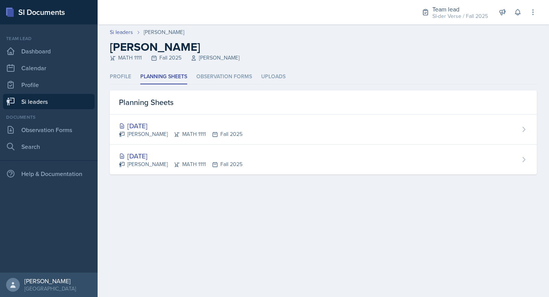
click at [39, 101] on link "Si leaders" at bounding box center [48, 101] width 91 height 15
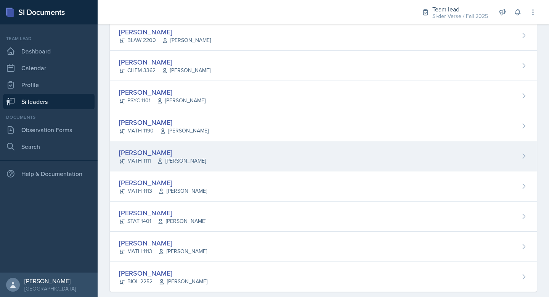
scroll to position [453, 0]
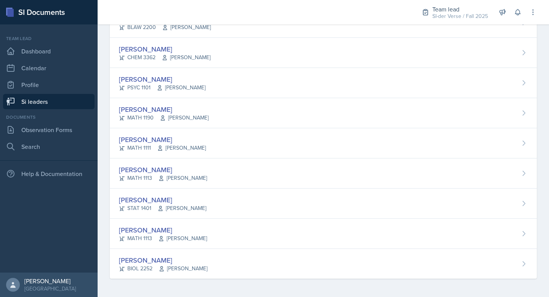
click at [40, 103] on link "Si leaders" at bounding box center [48, 101] width 91 height 15
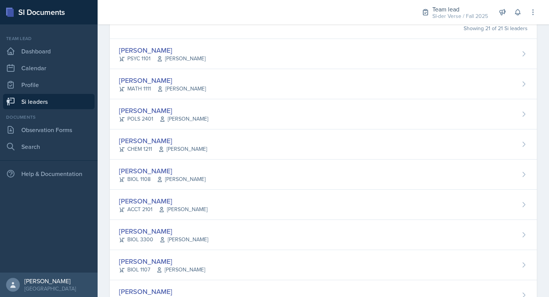
scroll to position [0, 0]
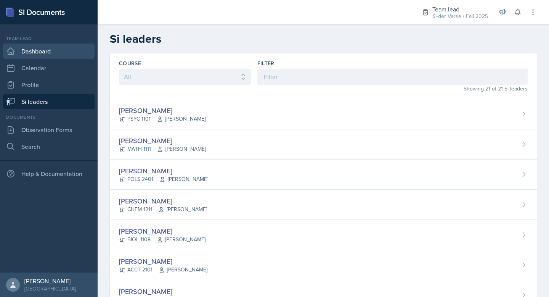
click at [35, 51] on link "Dashboard" at bounding box center [48, 50] width 91 height 15
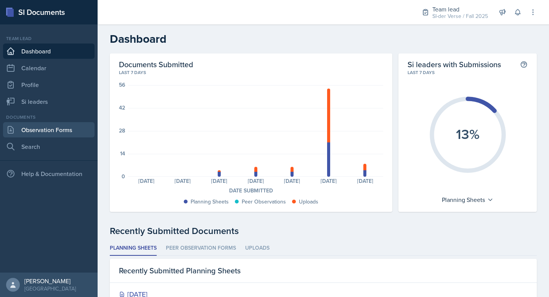
click at [55, 128] on link "Observation Forms" at bounding box center [48, 129] width 91 height 15
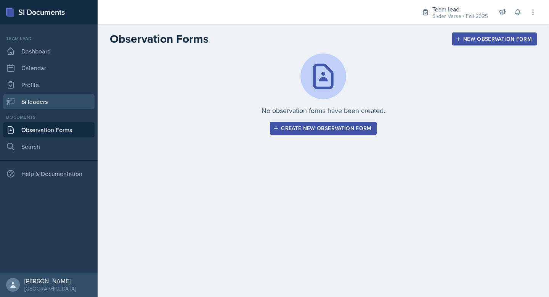
click at [37, 100] on link "Si leaders" at bounding box center [48, 101] width 91 height 15
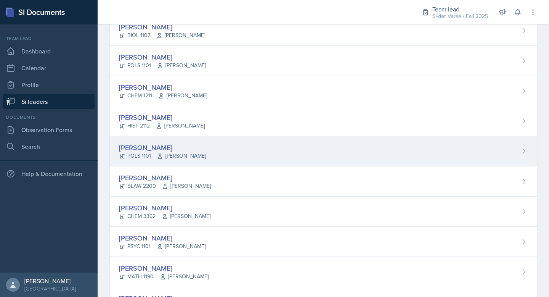
scroll to position [286, 0]
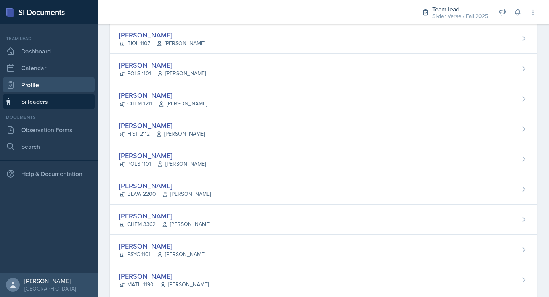
click at [29, 85] on link "Profile" at bounding box center [48, 84] width 91 height 15
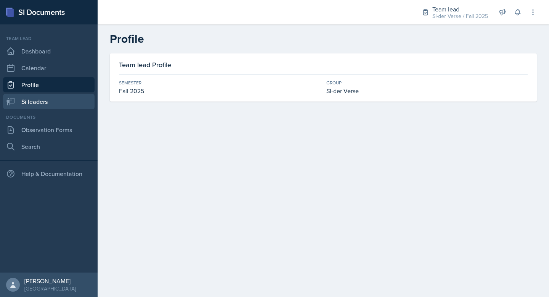
click at [32, 101] on link "Si leaders" at bounding box center [48, 101] width 91 height 15
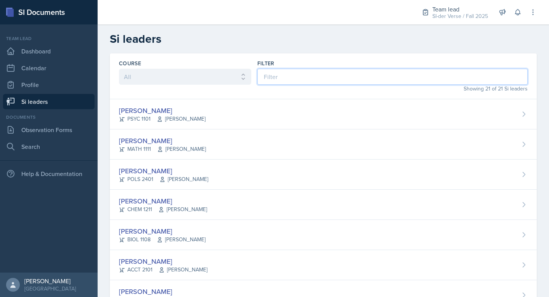
click at [276, 77] on input at bounding box center [392, 77] width 270 height 16
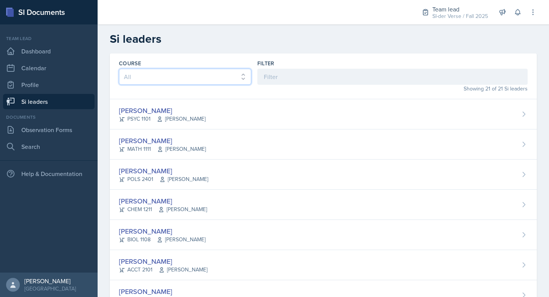
click at [186, 74] on select "All ACCT 2101 ACCT 2102 ACCT 4050 ANTH 1102 ANTH 3301 ARCH 1000 ARCH 1000 ARCH …" at bounding box center [185, 77] width 132 height 16
select select "5bfde3fe-6375-4519-a868-95dd30d0bb1b"
click at [119, 69] on select "All ACCT 2101 ACCT 2102 ACCT 4050 ANTH 1102 ANTH 3301 ARCH 1000 ARCH 1000 ARCH …" at bounding box center [185, 77] width 132 height 16
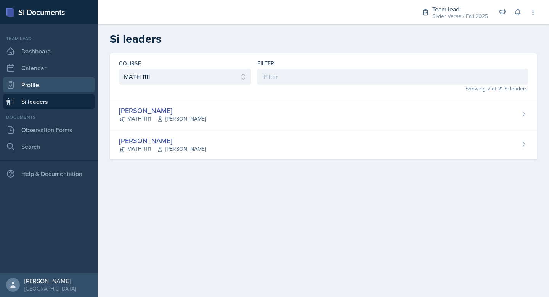
click at [34, 87] on link "Profile" at bounding box center [48, 84] width 91 height 15
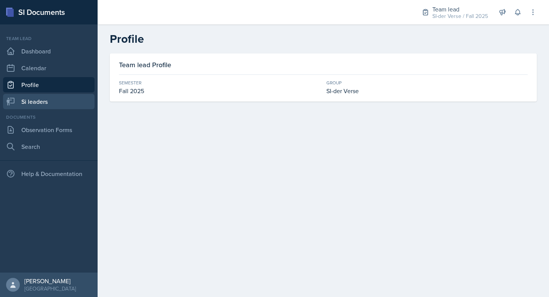
click at [40, 104] on link "Si leaders" at bounding box center [48, 101] width 91 height 15
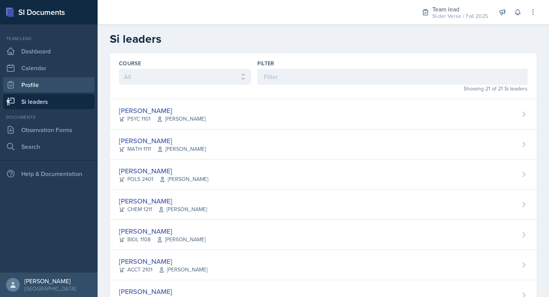
click at [25, 85] on link "Profile" at bounding box center [48, 84] width 91 height 15
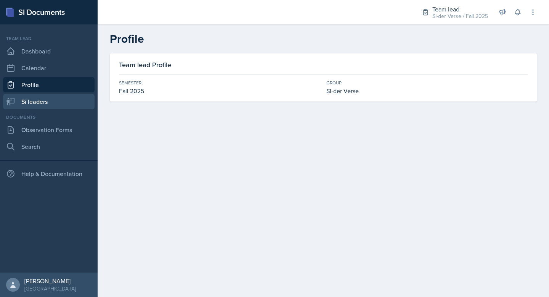
click at [29, 99] on link "Si leaders" at bounding box center [48, 101] width 91 height 15
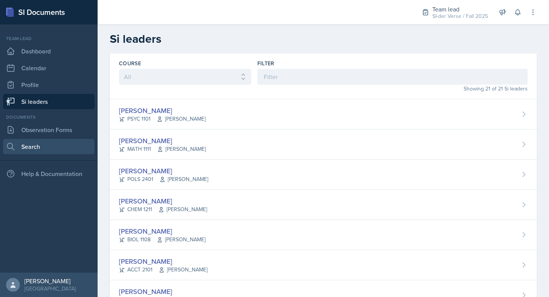
click at [30, 149] on link "Search" at bounding box center [48, 146] width 91 height 15
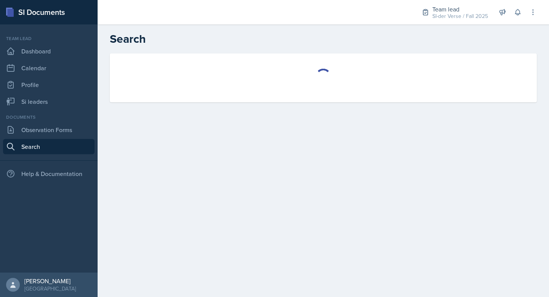
select select "all"
select select "1"
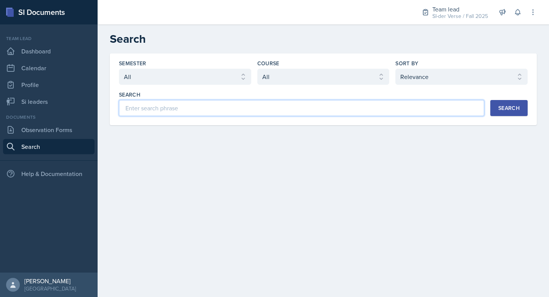
click at [183, 110] on input at bounding box center [301, 108] width 365 height 16
type input "[PERSON_NAME]"
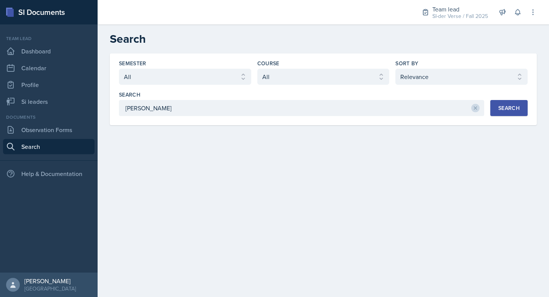
click at [532, 105] on div "Semester Select semester All Fall 2025 Summer 2025 Spring 2025 Fall 2024 Summer…" at bounding box center [323, 89] width 427 height 72
click at [504, 112] on button "Search" at bounding box center [508, 108] width 37 height 16
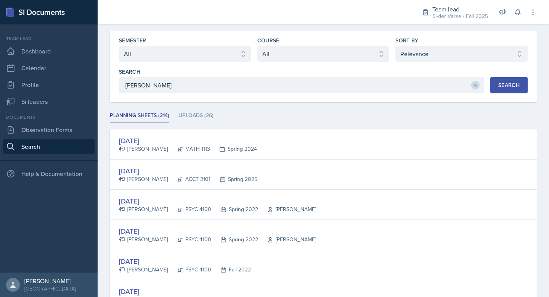
scroll to position [66, 0]
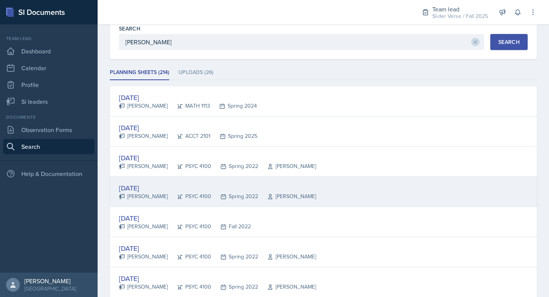
click at [297, 189] on div "[DATE]" at bounding box center [217, 188] width 197 height 10
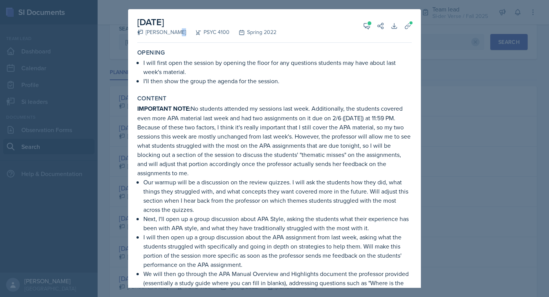
drag, startPoint x: 146, startPoint y: 32, endPoint x: 194, endPoint y: 32, distance: 47.7
click at [194, 32] on div "[PERSON_NAME] PSYC 4100 Spring 2022" at bounding box center [206, 32] width 139 height 8
click at [253, 57] on div "Opening I will first open the session by opening the floor for any questions st…" at bounding box center [274, 67] width 281 height 43
drag, startPoint x: 250, startPoint y: 34, endPoint x: 290, endPoint y: 39, distance: 40.0
click at [290, 39] on div "[DATE] [PERSON_NAME] ("AJ") Lord PSYC 4100 Spring 2022 View Comments Comments […" at bounding box center [274, 26] width 274 height 34
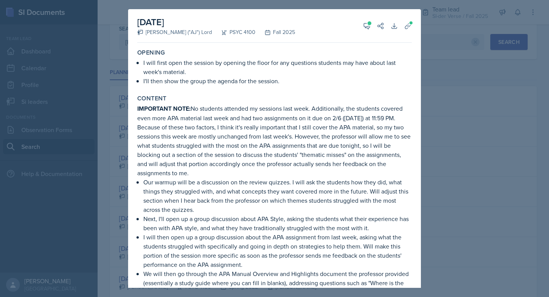
drag, startPoint x: 161, startPoint y: 23, endPoint x: 217, endPoint y: 24, distance: 56.0
click at [217, 24] on h2 "[DATE]" at bounding box center [216, 22] width 158 height 14
click at [470, 77] on div at bounding box center [274, 148] width 549 height 297
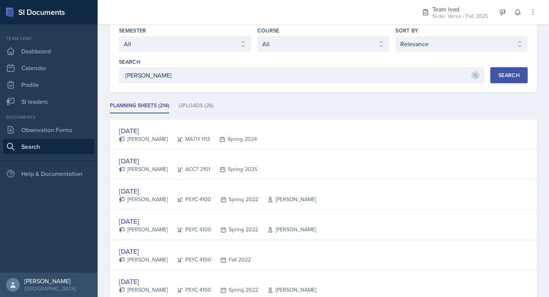
scroll to position [0, 0]
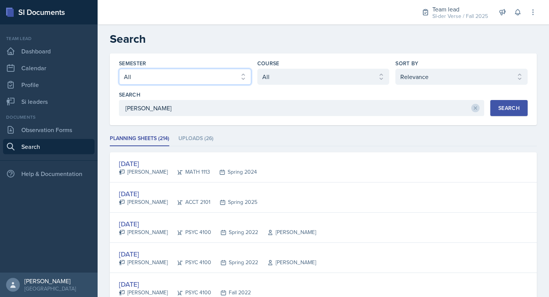
click at [191, 79] on select "Select semester All Fall 2025 Summer 2025 Spring 2025 Fall 2024 Summer 2024 Spr…" at bounding box center [185, 77] width 132 height 16
select select "2bed604d-1099-4043-b1bc-2365e8740244"
click at [119, 69] on select "Select semester All Fall 2025 Summer 2025 Spring 2025 Fall 2024 Summer 2024 Spr…" at bounding box center [185, 77] width 132 height 16
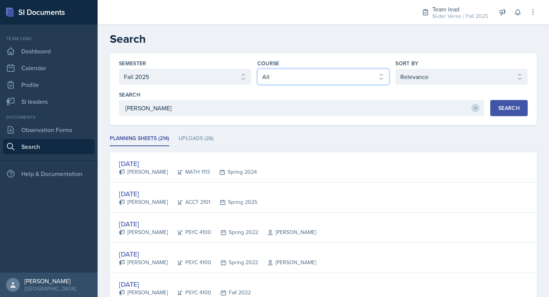
click at [298, 74] on select "Select course All ACCT 2101 ACCT 2102 ACCT 4050 ANTH 1102 ANTH 3301 ARCH 1000 A…" at bounding box center [323, 77] width 132 height 16
select select "5bfde3fe-6375-4519-a868-95dd30d0bb1b"
click at [257, 69] on select "Select course All ACCT 2101 ACCT 2102 ACCT 4050 ANTH 1102 ANTH 3301 ARCH 1000 A…" at bounding box center [323, 77] width 132 height 16
click at [473, 107] on button at bounding box center [475, 108] width 8 height 8
click at [501, 107] on div "Search" at bounding box center [508, 108] width 21 height 6
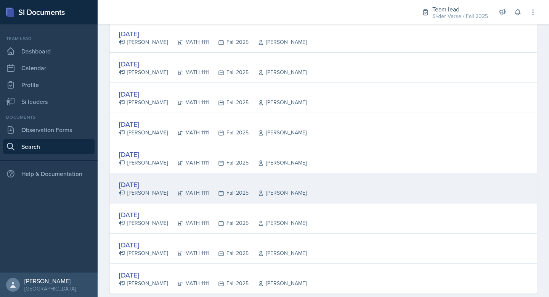
scroll to position [747, 0]
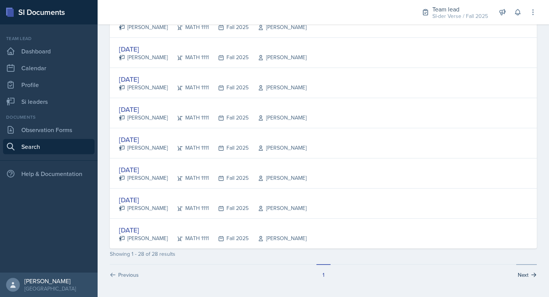
click at [524, 273] on button "Next" at bounding box center [526, 271] width 21 height 14
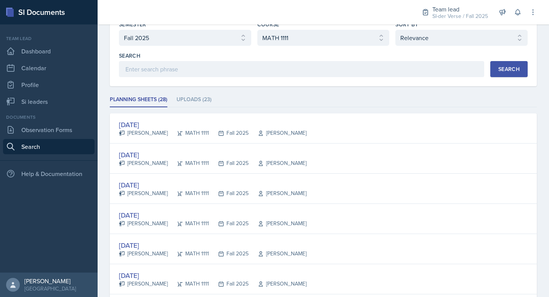
scroll to position [0, 0]
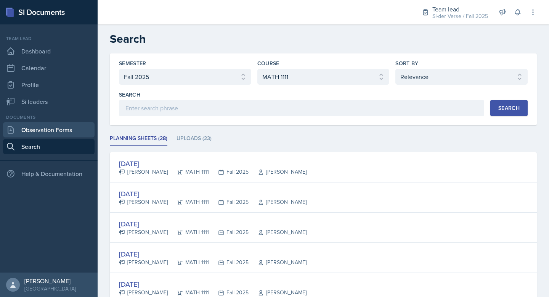
click at [60, 131] on link "Observation Forms" at bounding box center [48, 129] width 91 height 15
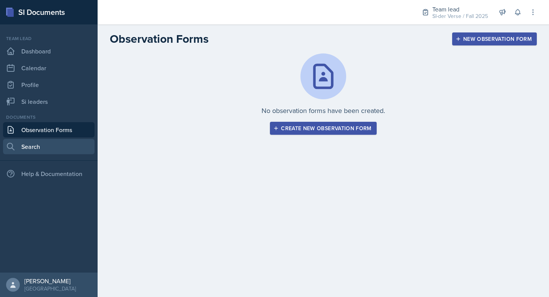
click at [57, 144] on link "Search" at bounding box center [48, 146] width 91 height 15
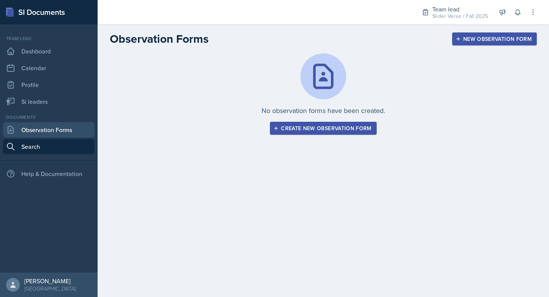
select select "all"
select select "1"
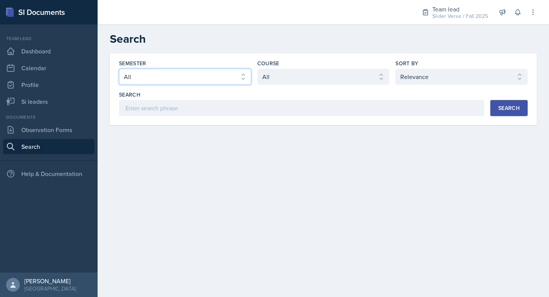
click at [200, 77] on select "Select semester All Fall 2025 Summer 2025 Spring 2025 Fall 2024 Summer 2024 Spr…" at bounding box center [185, 77] width 132 height 16
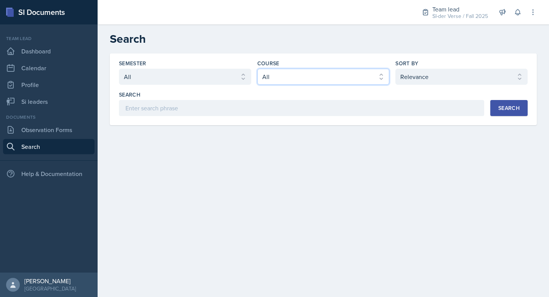
click at [301, 79] on select "Select course All ACCT 2101 ACCT 2102 ACCT 4050 ANTH 1102 ANTH 3301 ARCH 1000 A…" at bounding box center [323, 77] width 132 height 16
select select "5bfde3fe-6375-4519-a868-95dd30d0bb1b"
click at [257, 69] on select "Select course All ACCT 2101 ACCT 2102 ACCT 4050 ANTH 1102 ANTH 3301 ARCH 1000 A…" at bounding box center [323, 77] width 132 height 16
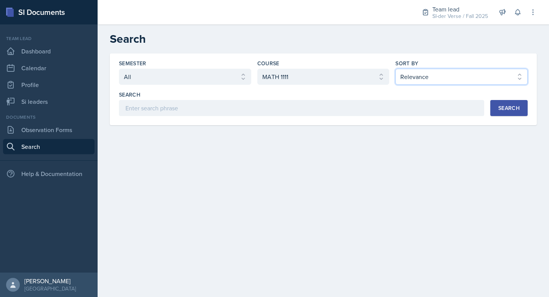
click at [489, 75] on select "Select sort by Relevance Document Date (Asc) Document Date (Desc)" at bounding box center [461, 77] width 132 height 16
select select "3"
click at [395, 69] on select "Select sort by Relevance Document Date (Asc) Document Date (Desc)" at bounding box center [461, 77] width 132 height 16
click at [505, 110] on div "Search" at bounding box center [508, 108] width 21 height 6
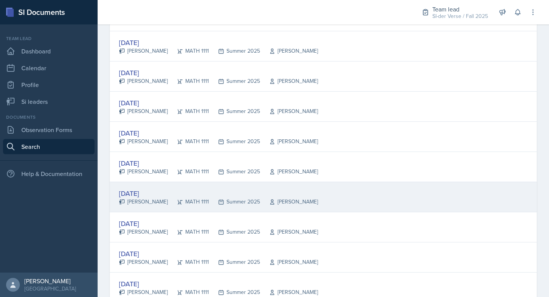
scroll to position [1409, 0]
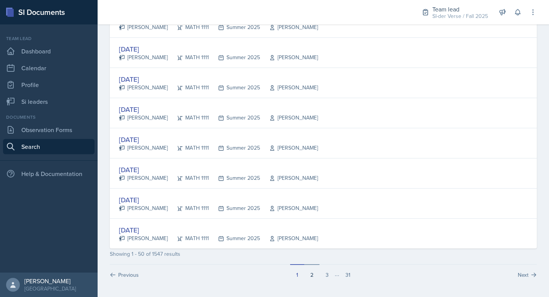
click at [310, 274] on button "2" at bounding box center [311, 271] width 15 height 14
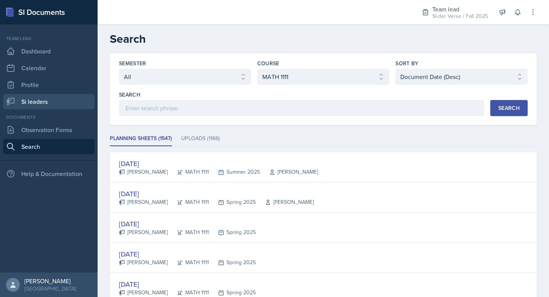
click at [25, 99] on link "Si leaders" at bounding box center [48, 101] width 91 height 15
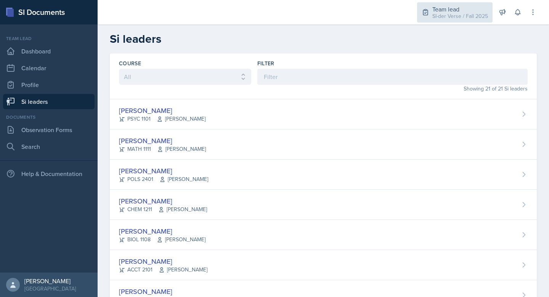
click at [438, 14] on div "SI-der Verse / Fall 2025" at bounding box center [460, 16] width 56 height 8
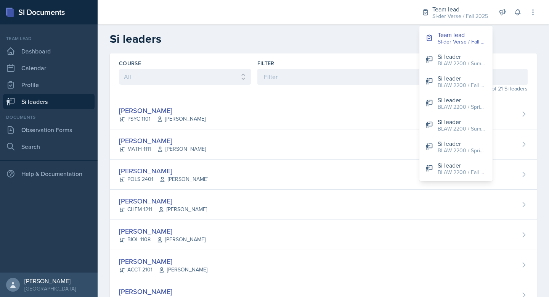
click at [385, 27] on header "Si leaders" at bounding box center [323, 38] width 451 height 29
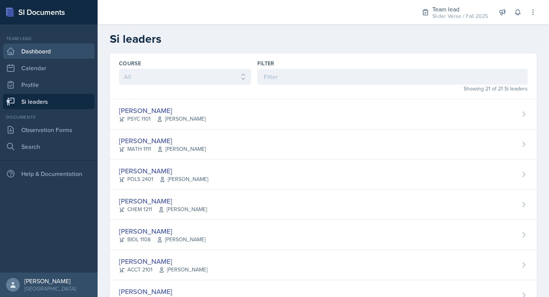
click at [46, 49] on link "Dashboard" at bounding box center [48, 50] width 91 height 15
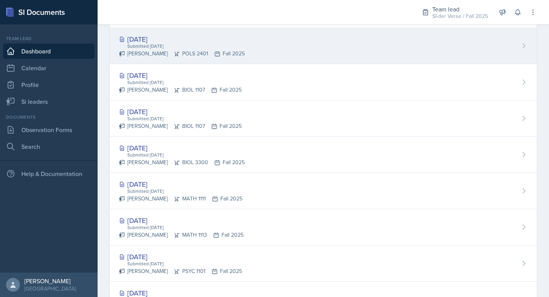
scroll to position [236, 0]
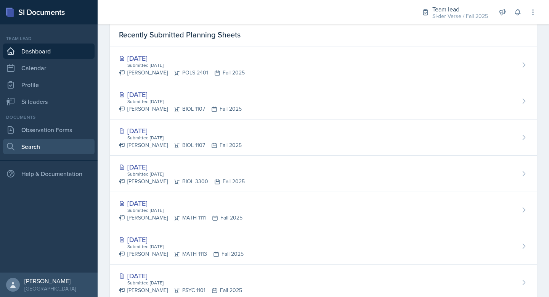
click at [62, 150] on link "Search" at bounding box center [48, 146] width 91 height 15
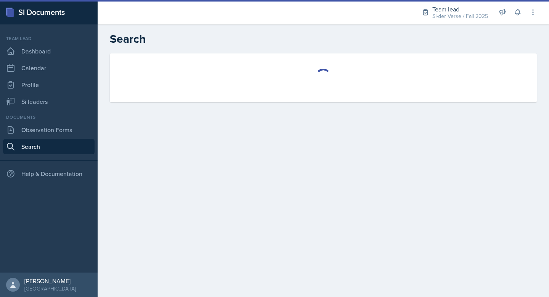
select select "all"
select select "1"
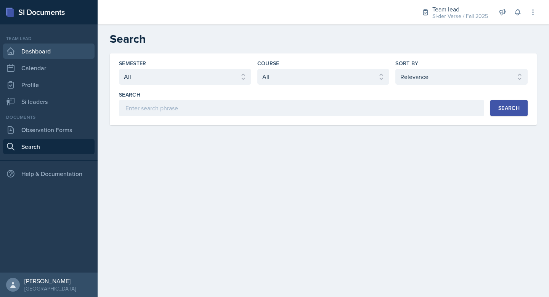
click at [33, 51] on link "Dashboard" at bounding box center [48, 50] width 91 height 15
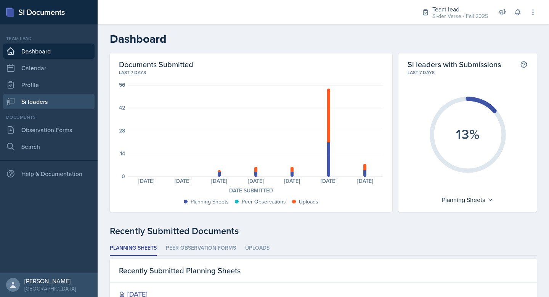
click at [48, 101] on link "Si leaders" at bounding box center [48, 101] width 91 height 15
